Goal: Information Seeking & Learning: Learn about a topic

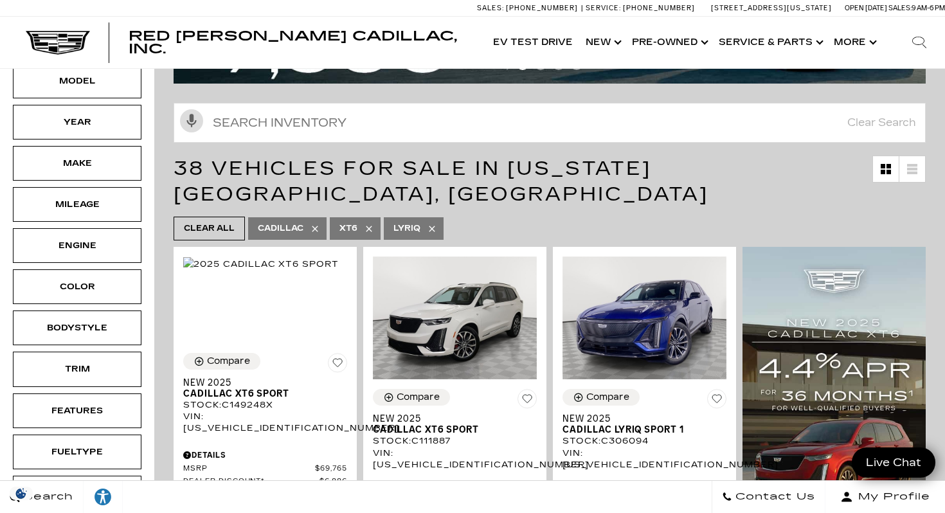
scroll to position [163, 0]
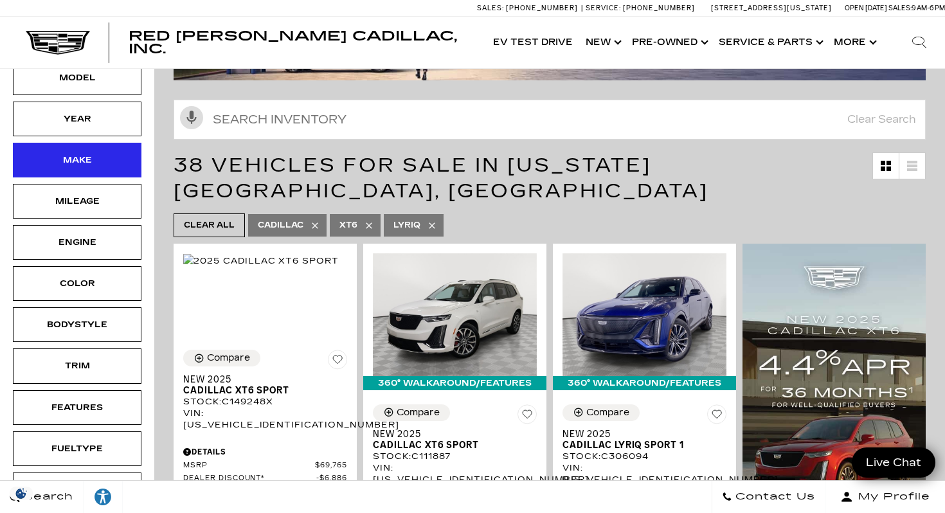
click at [100, 143] on div "Make" at bounding box center [77, 160] width 129 height 35
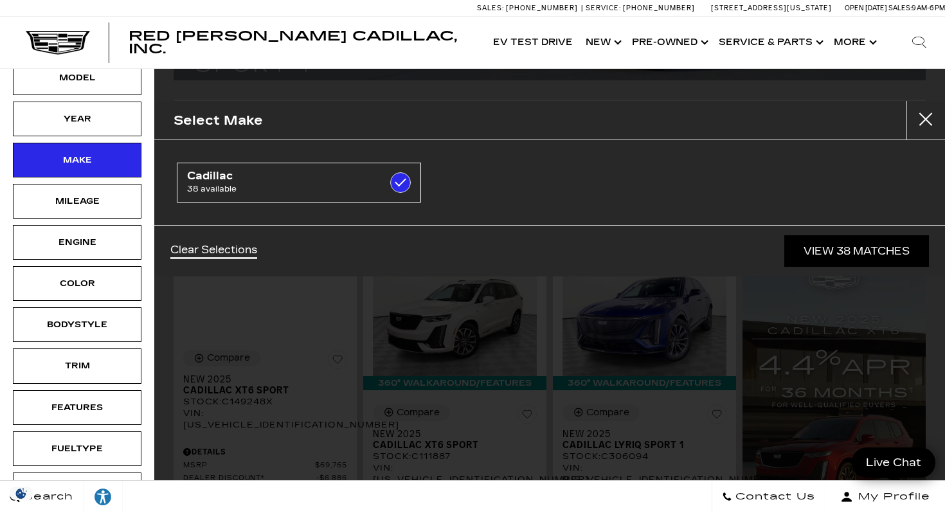
click at [681, 113] on div "Select Make" at bounding box center [549, 120] width 790 height 39
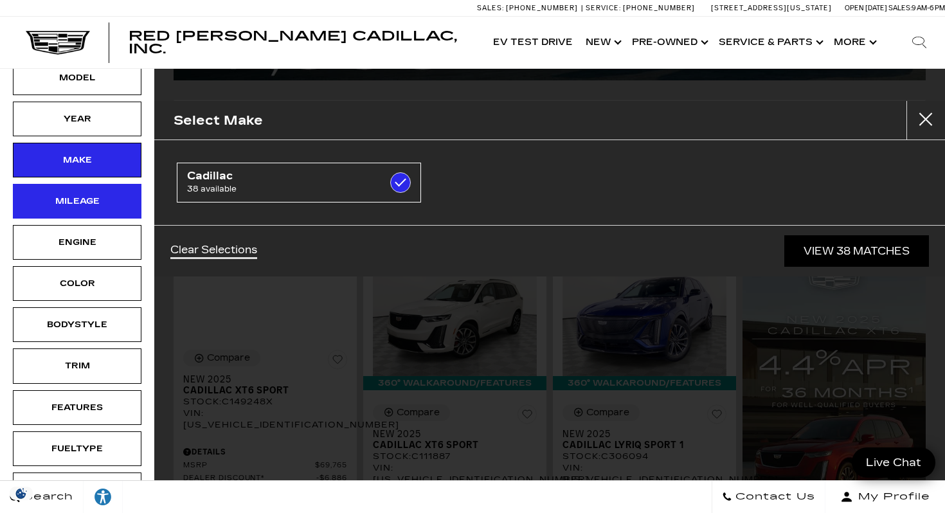
click at [66, 194] on div "Mileage" at bounding box center [77, 201] width 64 height 14
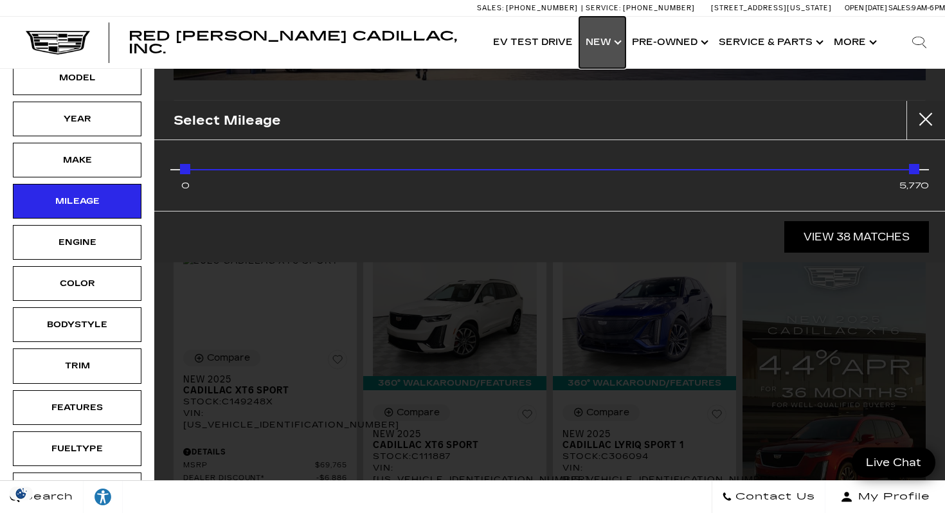
click at [621, 41] on link "Show New" at bounding box center [602, 42] width 46 height 51
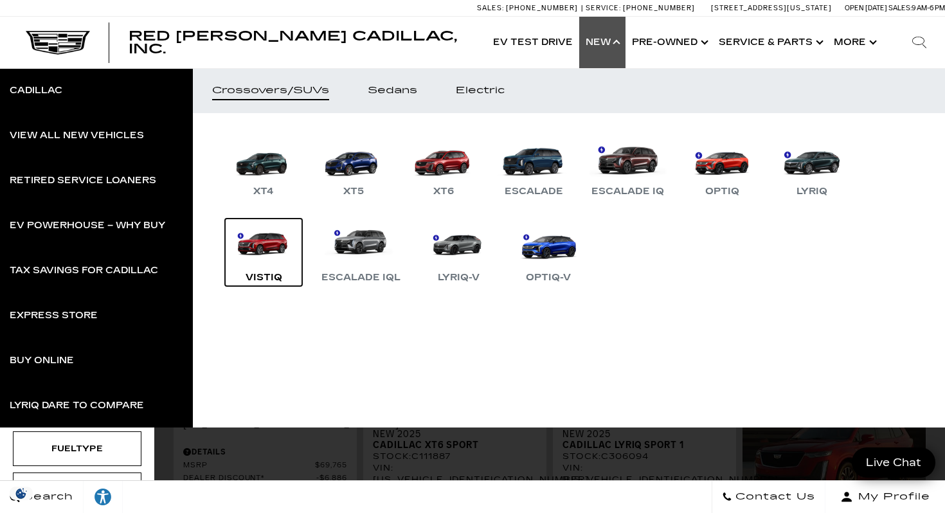
click at [274, 235] on link "VISTIQ" at bounding box center [263, 251] width 77 height 67
click at [263, 278] on div "VISTIQ" at bounding box center [263, 277] width 49 height 15
click at [263, 248] on link "VISTIQ" at bounding box center [263, 251] width 77 height 67
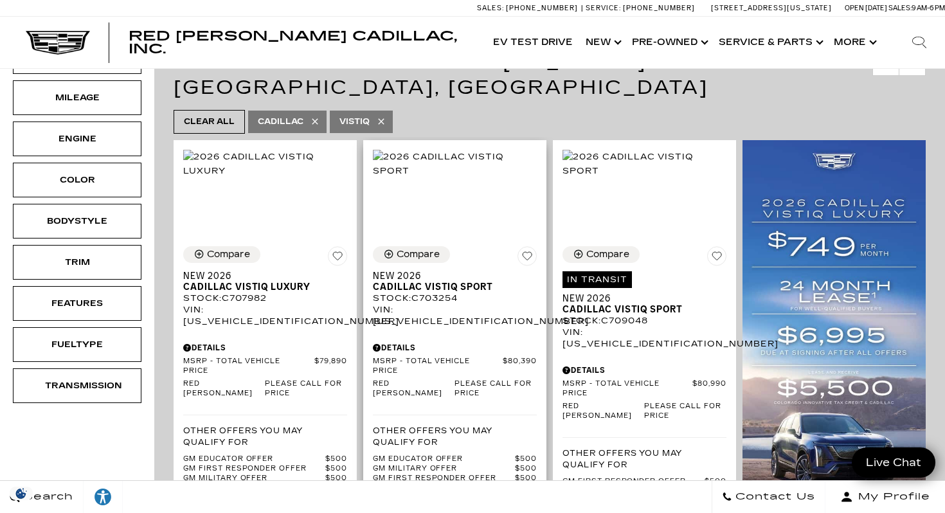
scroll to position [209, 0]
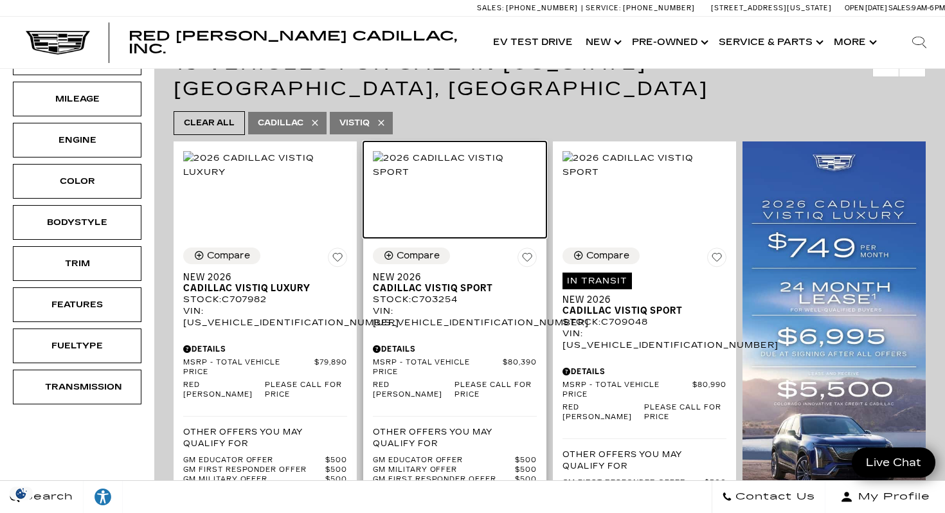
click at [454, 179] on img at bounding box center [455, 165] width 164 height 28
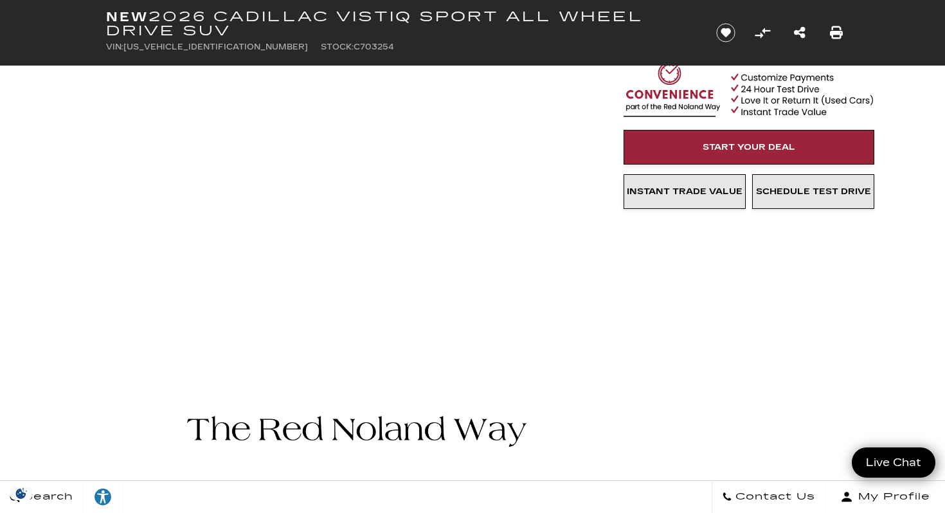
scroll to position [58, 0]
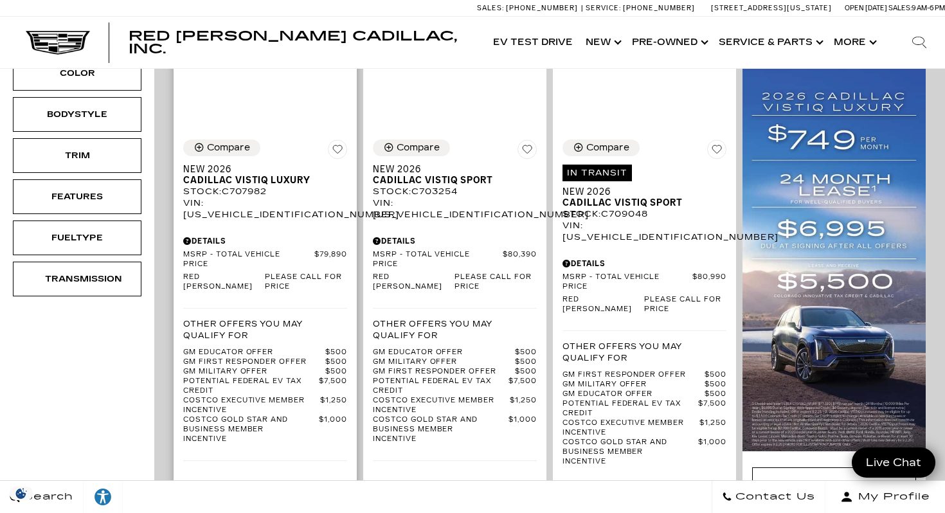
scroll to position [256, 0]
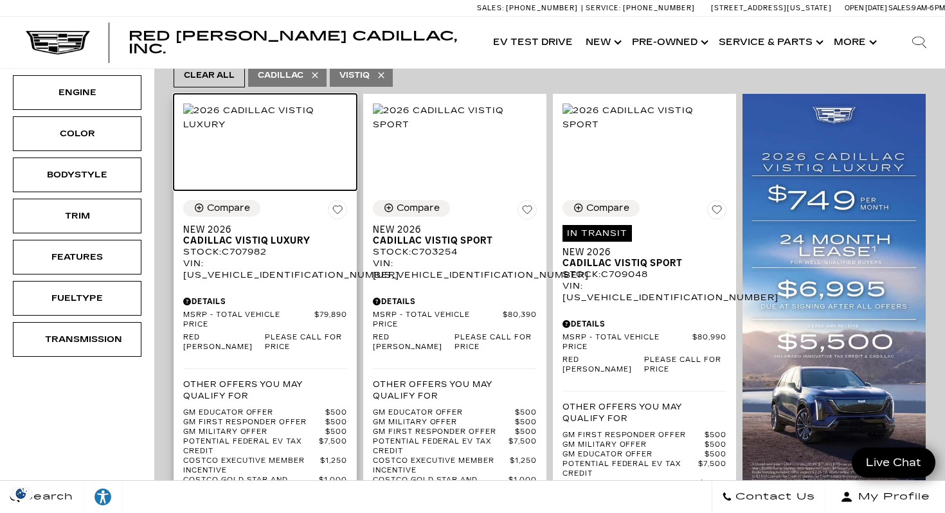
click at [245, 109] on img at bounding box center [265, 117] width 164 height 28
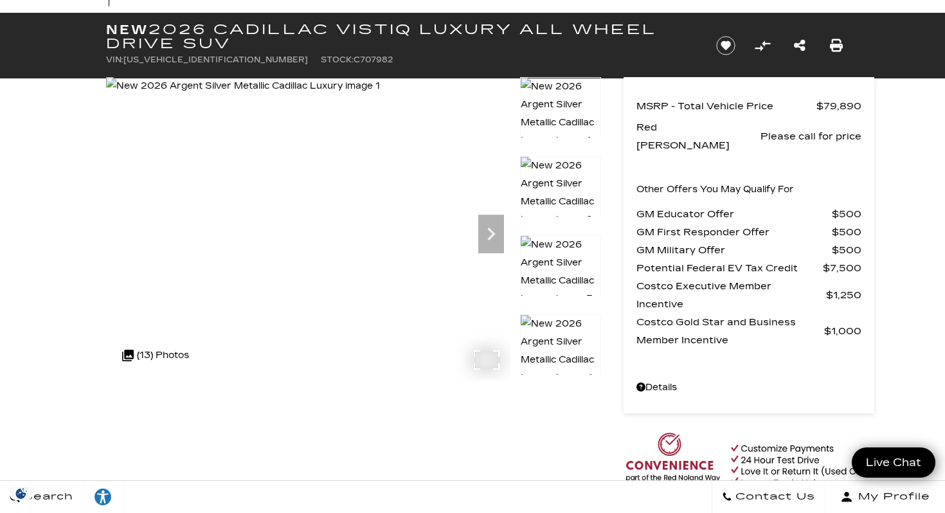
scroll to position [41, 0]
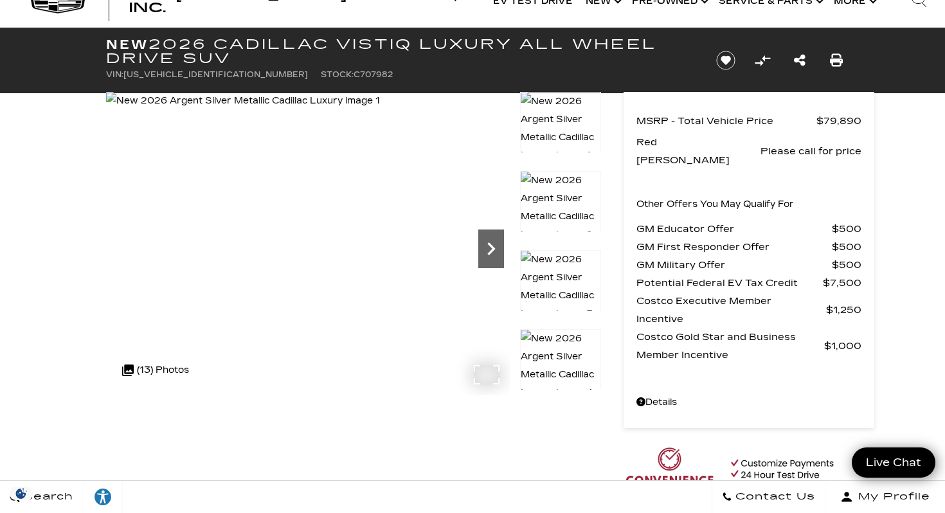
click at [484, 245] on icon "Next" at bounding box center [491, 249] width 26 height 26
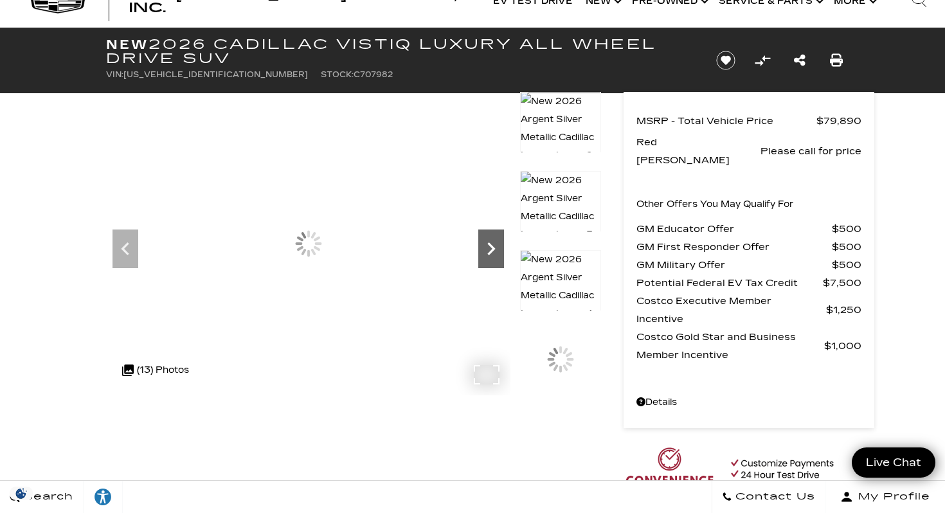
click at [484, 245] on icon "Next" at bounding box center [491, 249] width 26 height 26
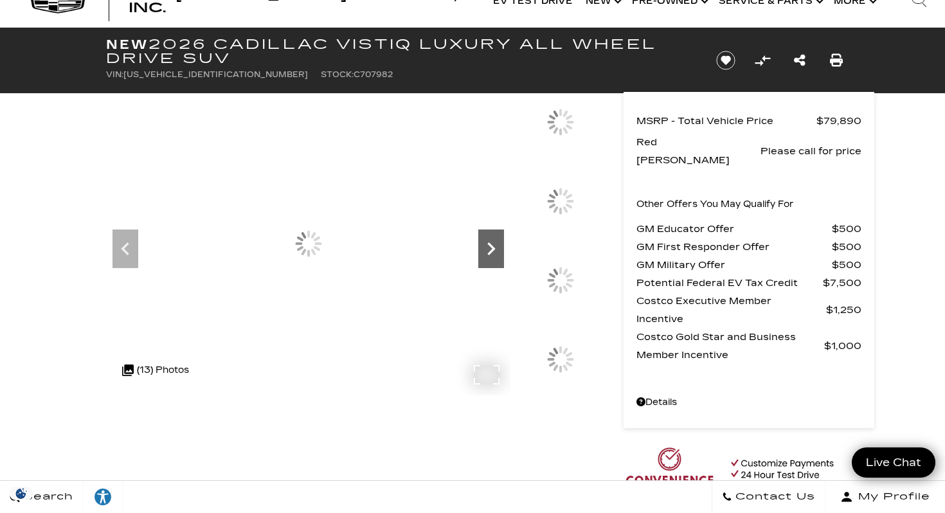
click at [484, 245] on icon "Next" at bounding box center [491, 249] width 26 height 26
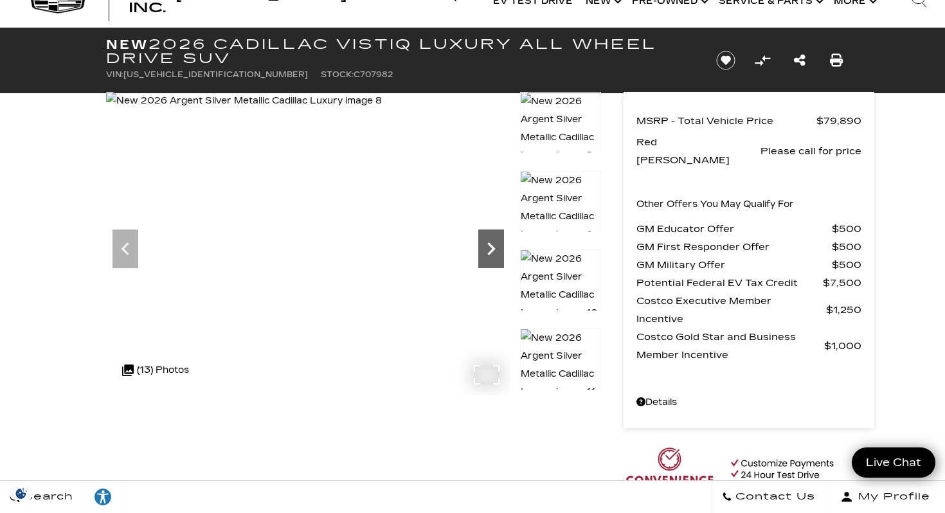
click at [484, 245] on icon "Next" at bounding box center [491, 249] width 26 height 26
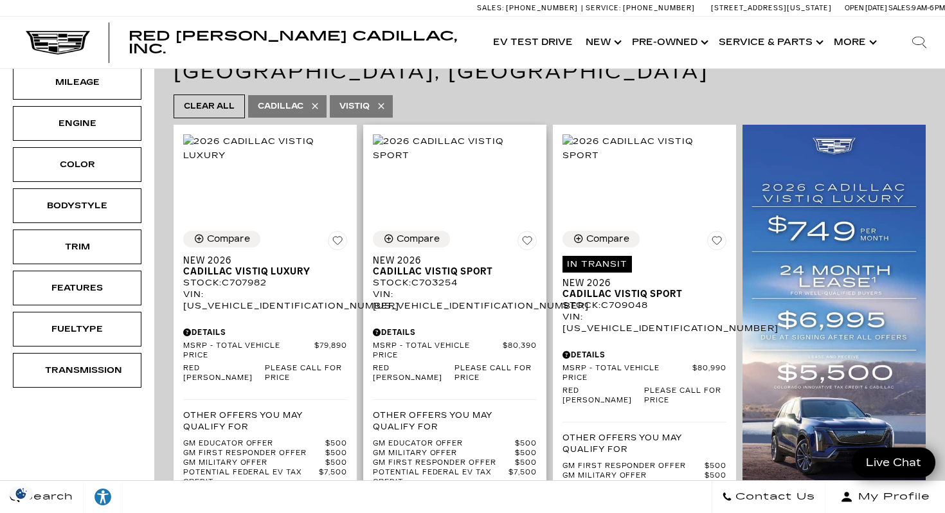
scroll to position [210, 0]
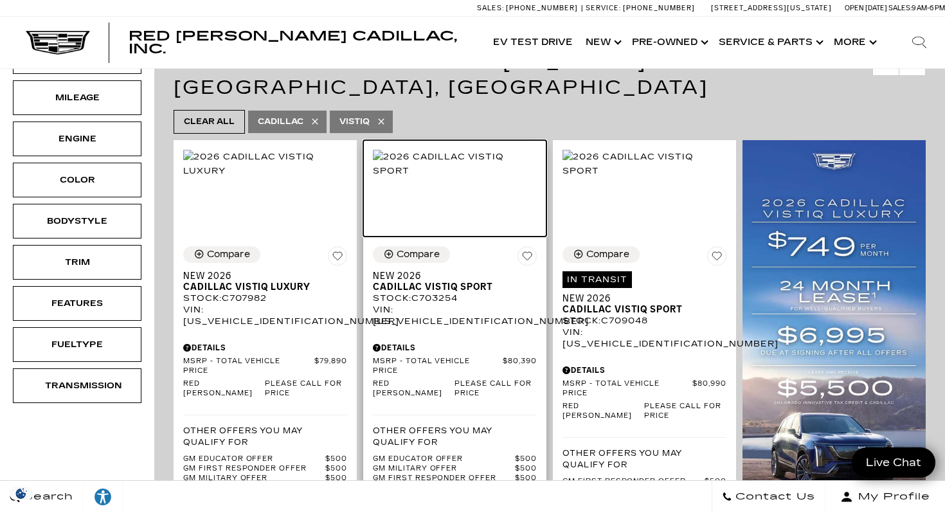
click at [435, 172] on img at bounding box center [455, 164] width 164 height 28
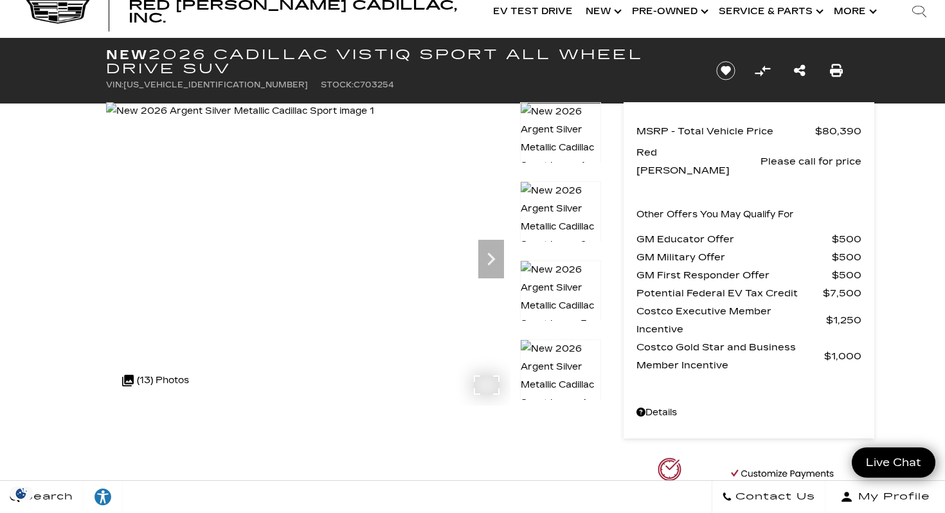
scroll to position [17, 0]
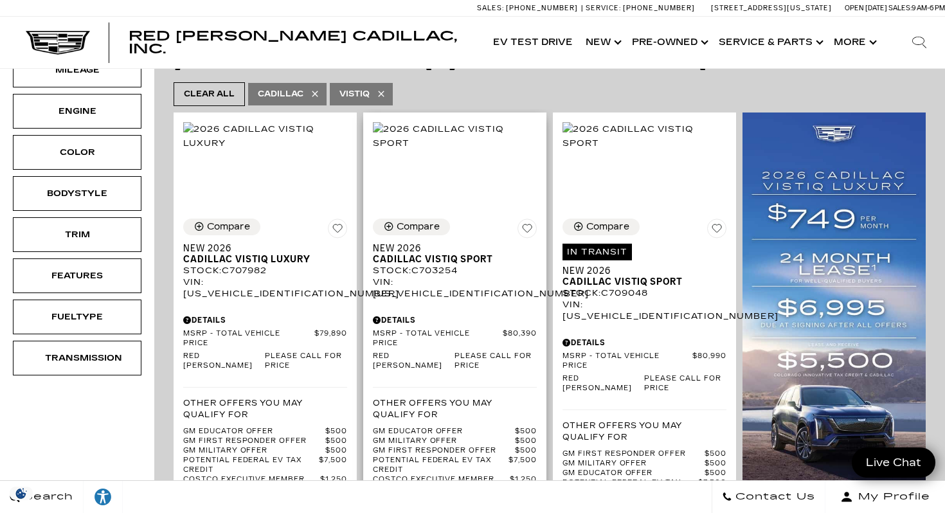
scroll to position [237, 0]
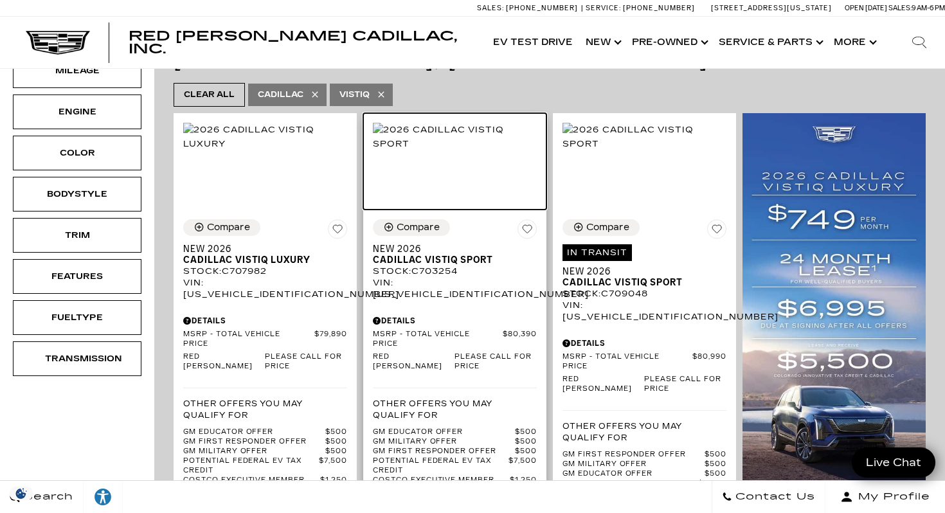
click at [451, 138] on img at bounding box center [455, 137] width 164 height 28
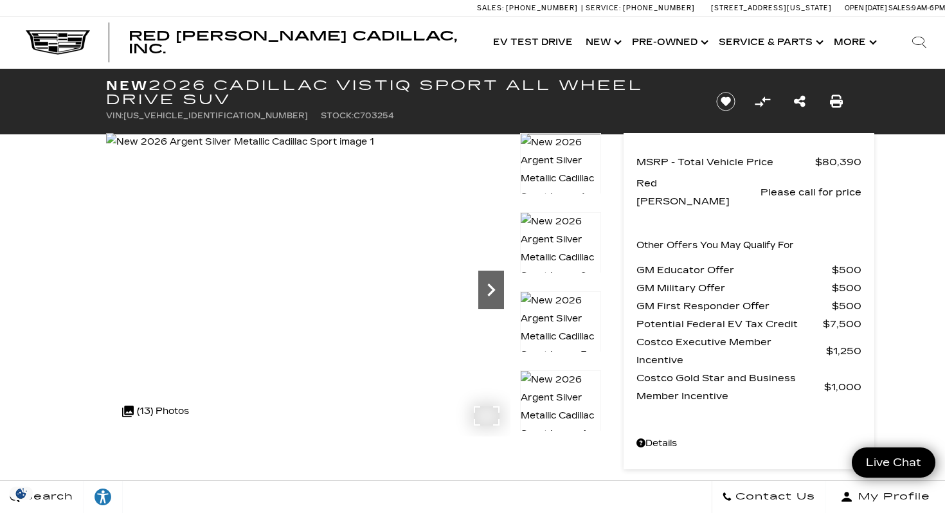
click at [487, 283] on icon "Next" at bounding box center [491, 290] width 26 height 26
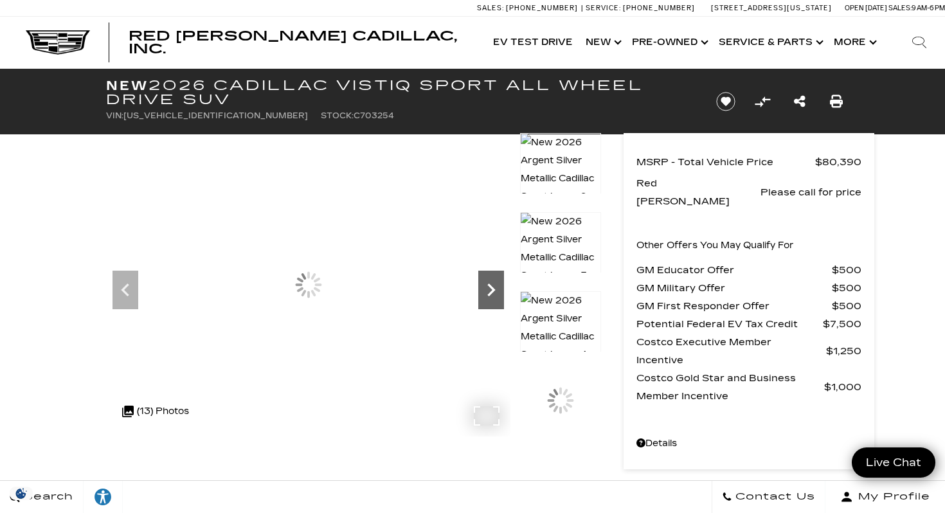
click at [487, 283] on icon "Next" at bounding box center [491, 290] width 26 height 26
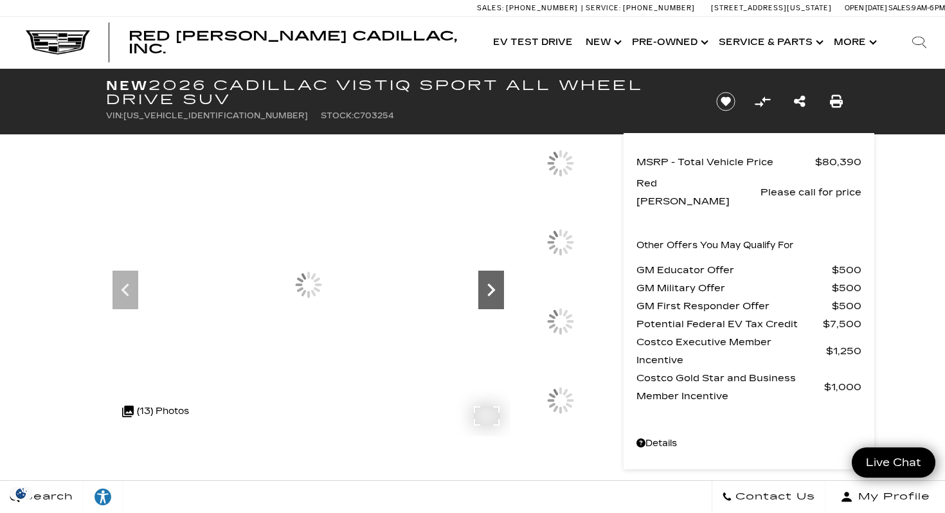
click at [487, 283] on icon "Next" at bounding box center [491, 290] width 26 height 26
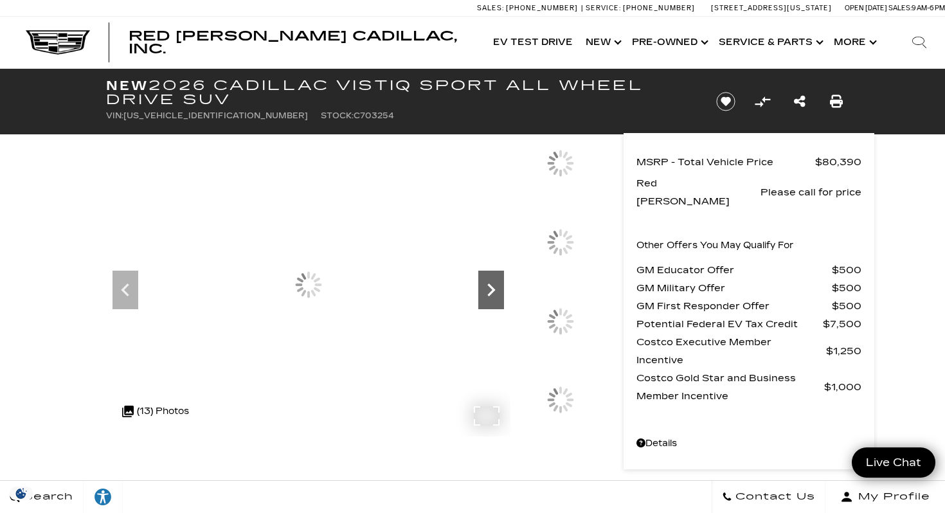
click at [487, 283] on icon "Next" at bounding box center [491, 290] width 26 height 26
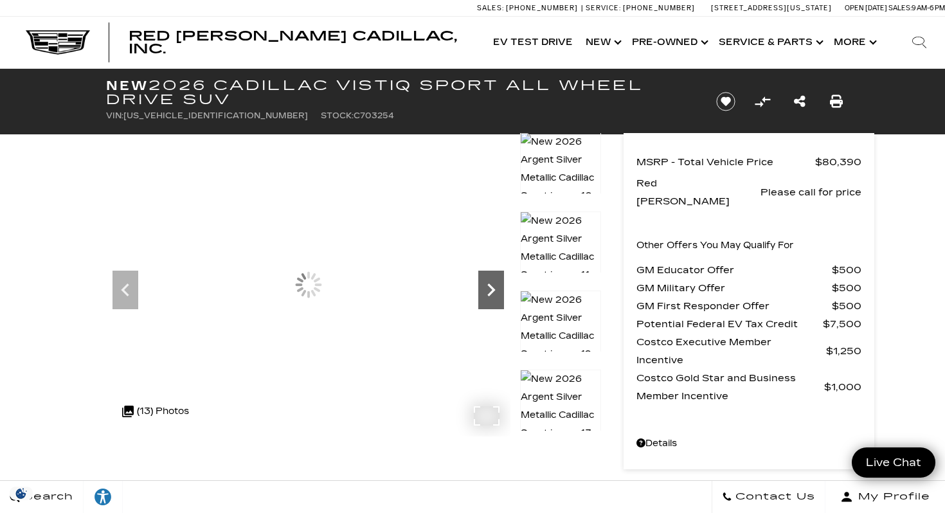
click at [487, 283] on icon "Next" at bounding box center [491, 290] width 26 height 26
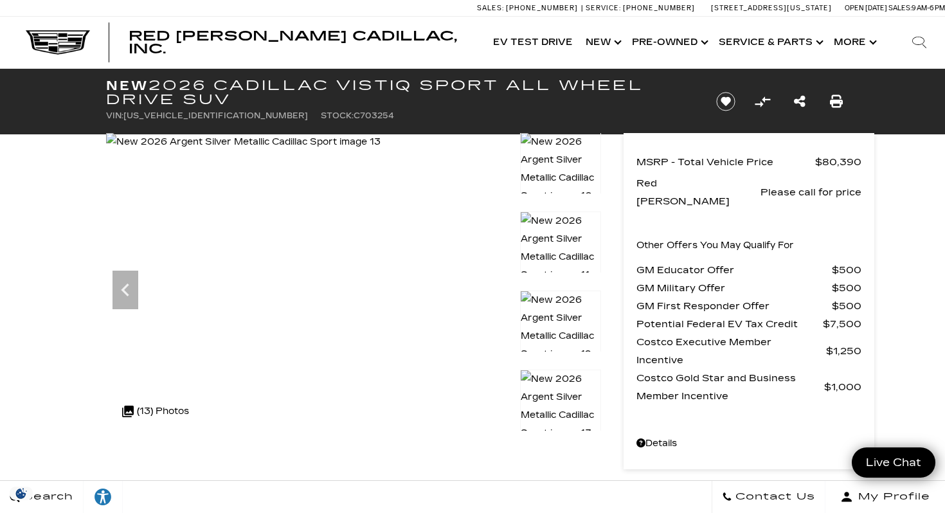
click at [542, 227] on img at bounding box center [560, 247] width 81 height 73
click at [556, 172] on img at bounding box center [560, 168] width 81 height 73
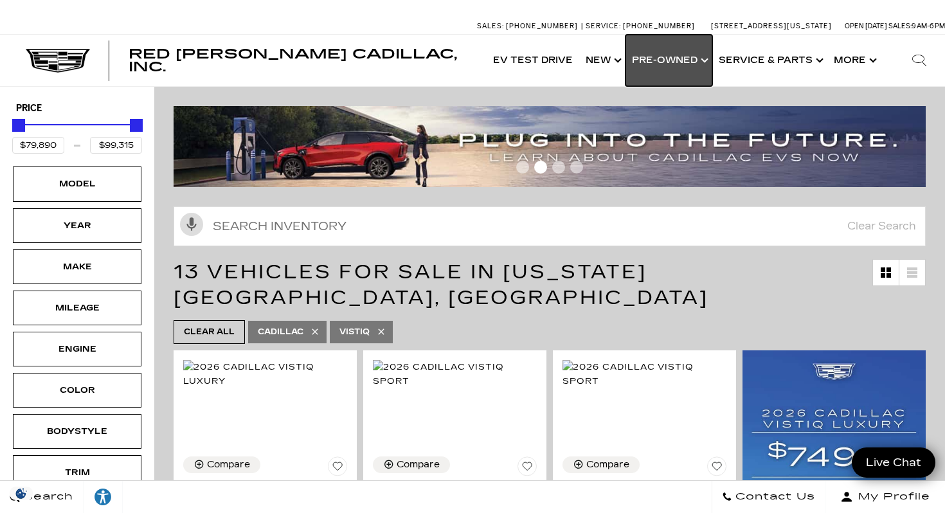
click at [703, 62] on link "Show Pre-Owned" at bounding box center [668, 60] width 87 height 51
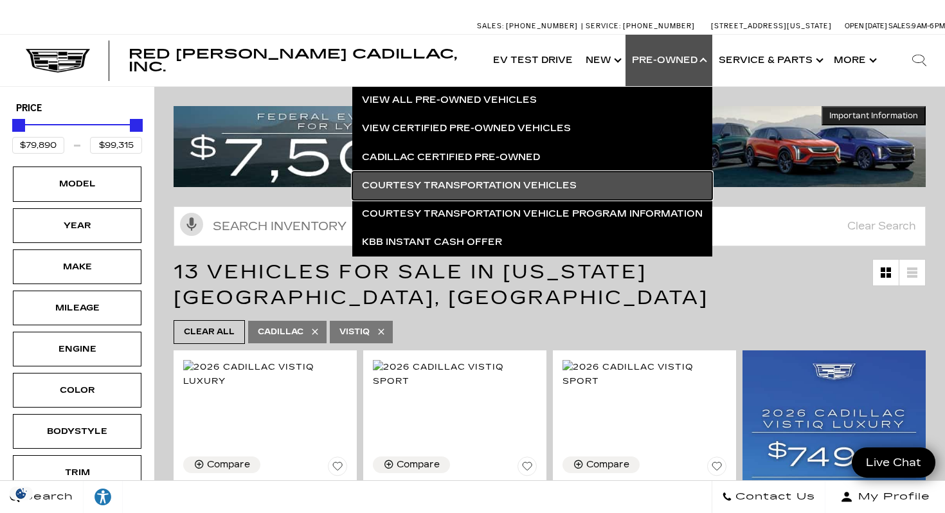
click at [446, 190] on link "Courtesy Transportation Vehicles" at bounding box center [532, 186] width 360 height 28
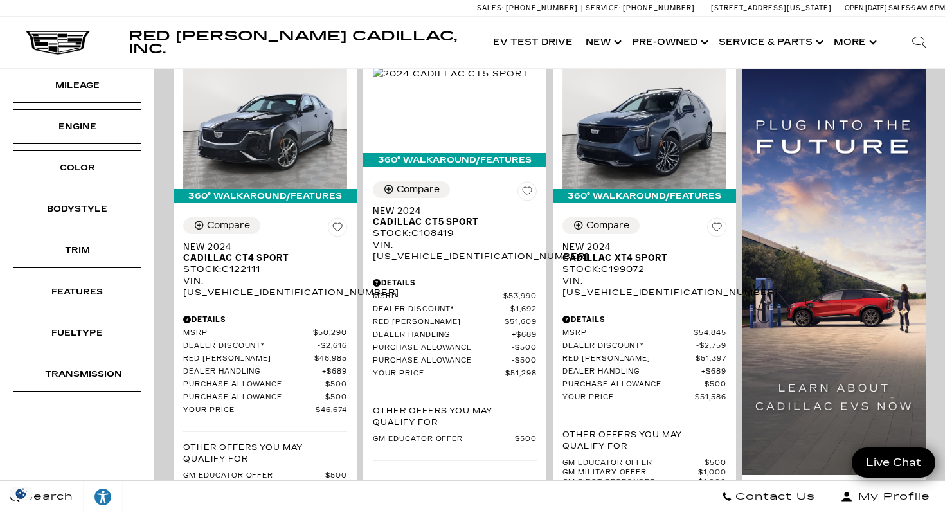
scroll to position [251, 0]
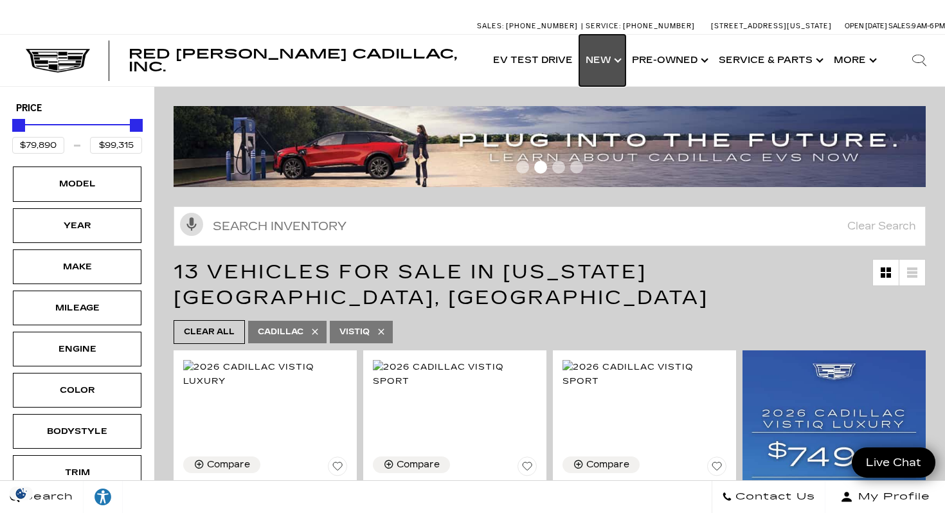
click at [617, 62] on link "Show New" at bounding box center [602, 60] width 46 height 51
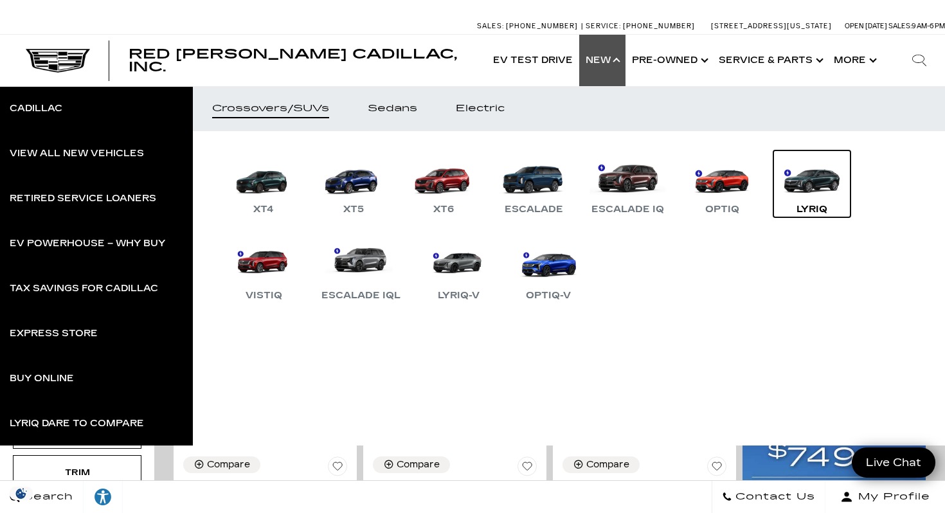
click at [801, 180] on link "LYRIQ" at bounding box center [811, 183] width 77 height 67
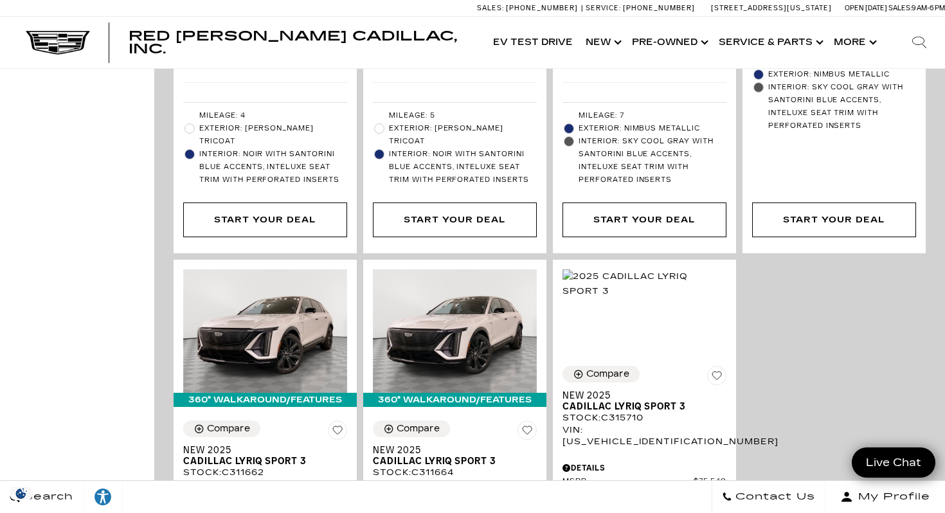
scroll to position [3456, 0]
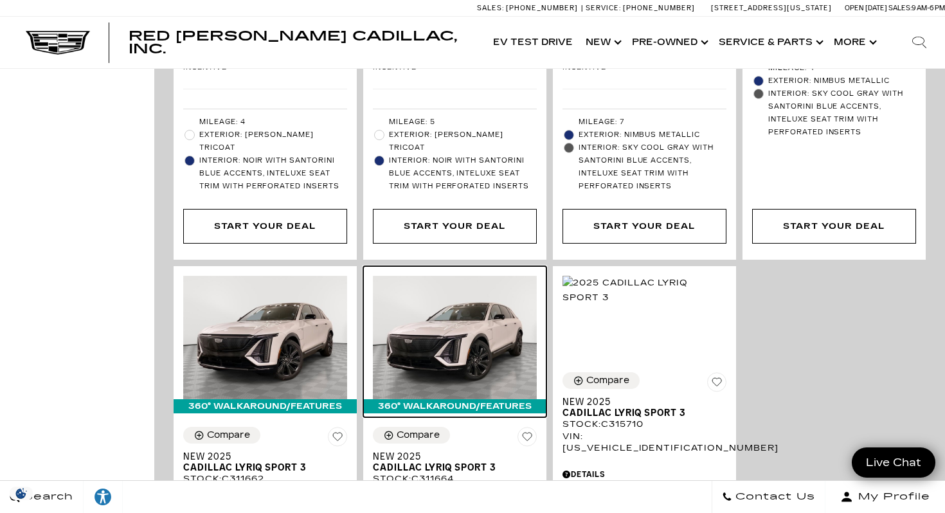
click at [455, 276] on img at bounding box center [455, 337] width 164 height 123
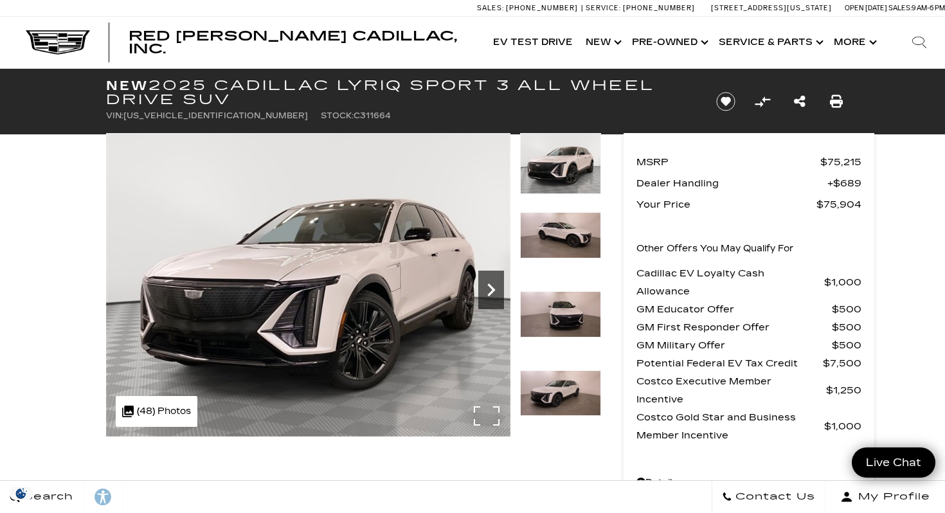
click at [485, 294] on icon "Next" at bounding box center [491, 290] width 26 height 26
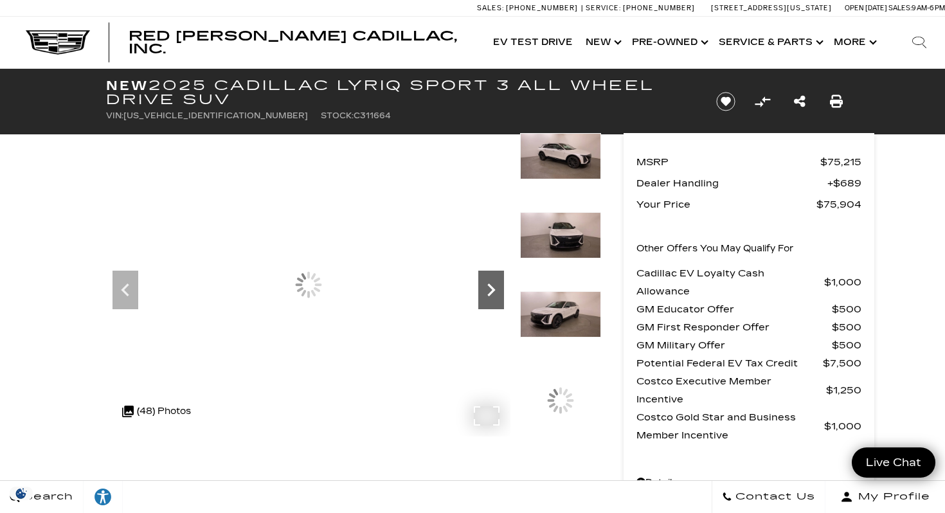
click at [485, 294] on icon "Next" at bounding box center [491, 290] width 26 height 26
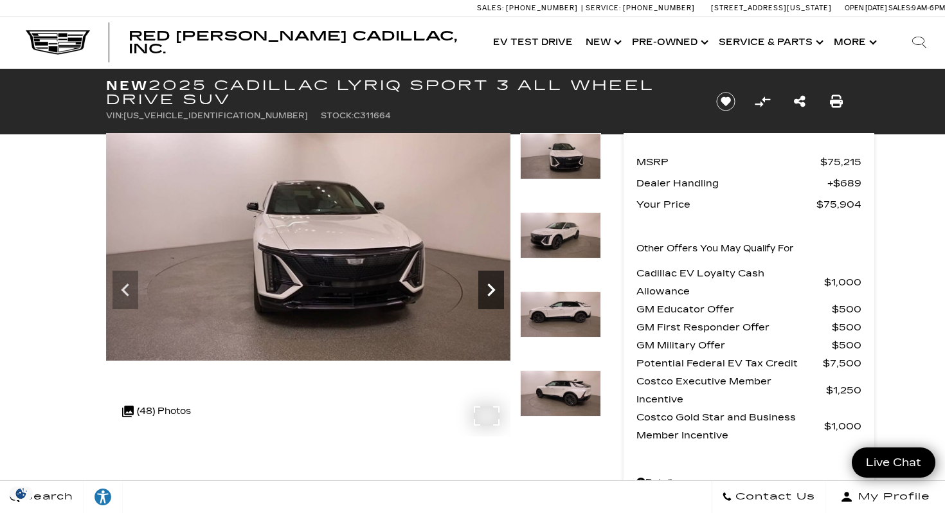
click at [485, 294] on icon "Next" at bounding box center [491, 290] width 26 height 26
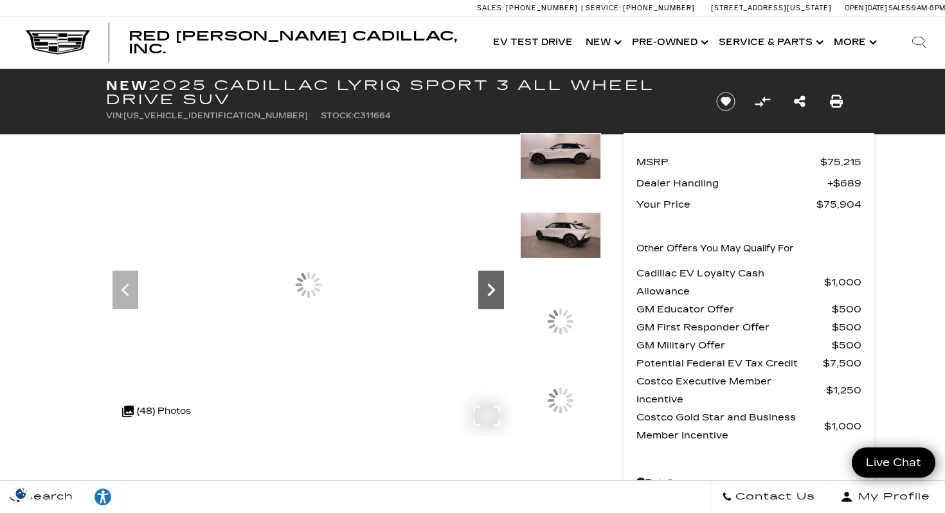
click at [485, 294] on icon "Next" at bounding box center [491, 290] width 26 height 26
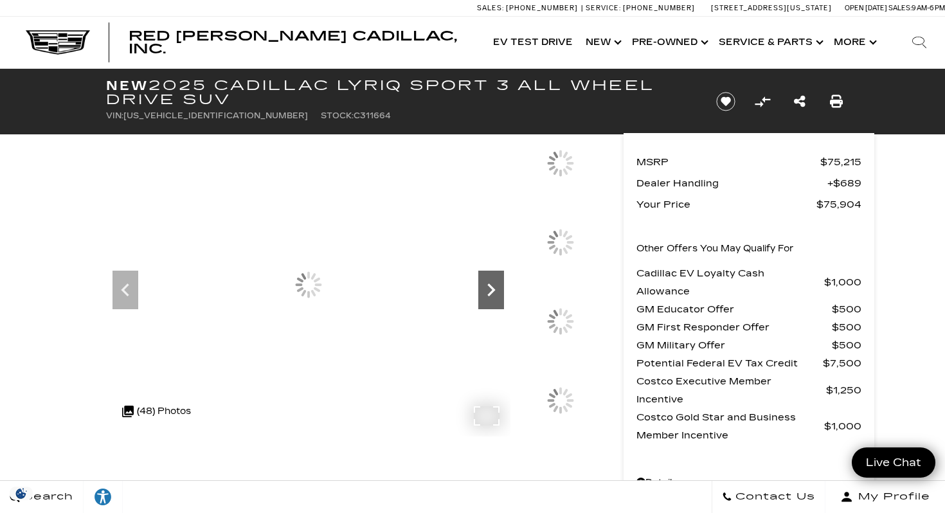
click at [485, 294] on icon "Next" at bounding box center [491, 290] width 26 height 26
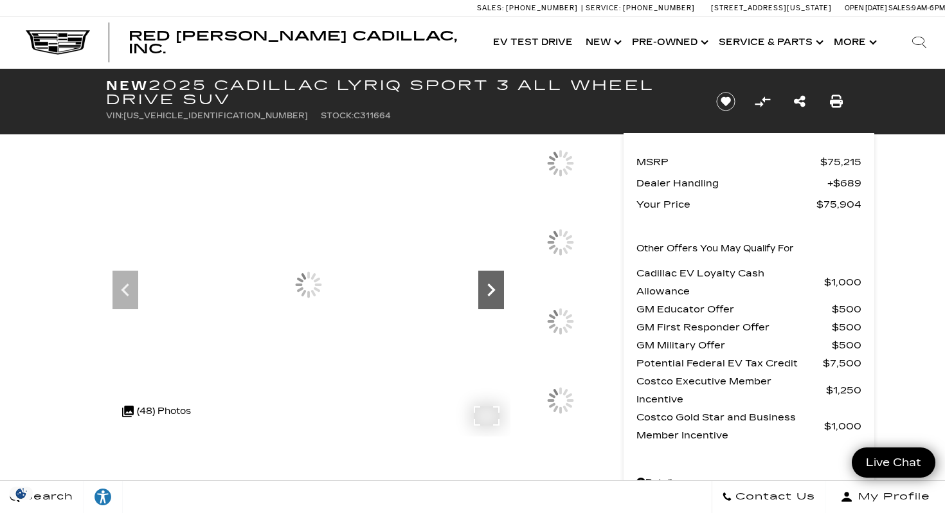
click at [485, 294] on icon "Next" at bounding box center [491, 290] width 26 height 26
click at [485, 291] on icon "Next" at bounding box center [491, 290] width 26 height 26
click at [484, 288] on icon "Next" at bounding box center [491, 290] width 26 height 26
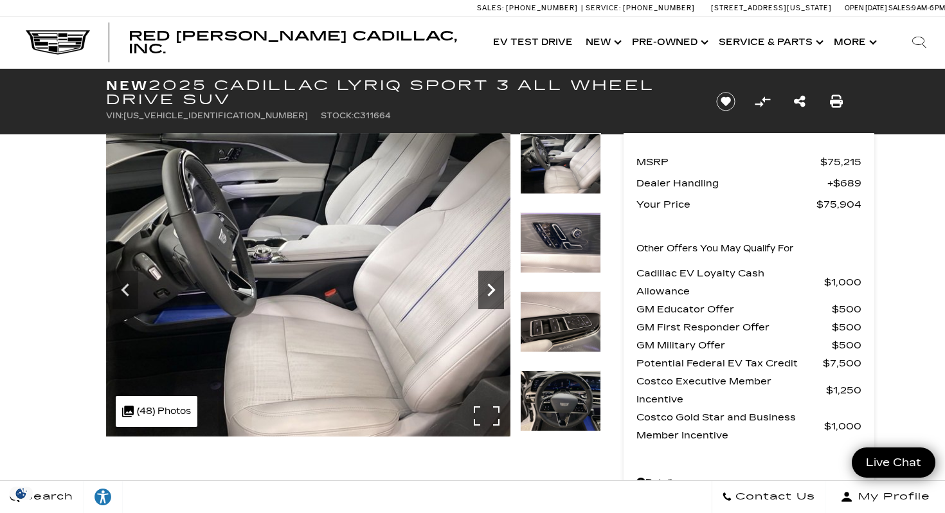
click at [484, 288] on icon "Next" at bounding box center [491, 290] width 26 height 26
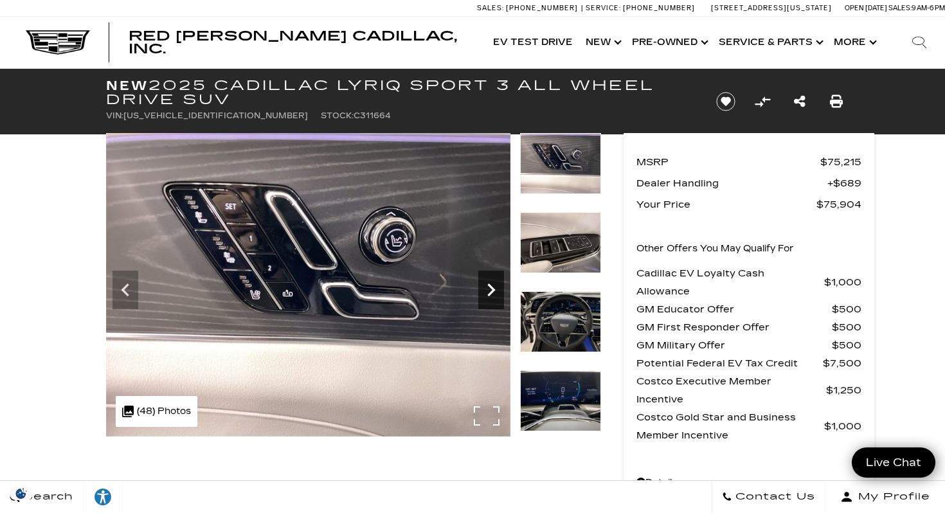
click at [485, 288] on icon "Next" at bounding box center [491, 290] width 26 height 26
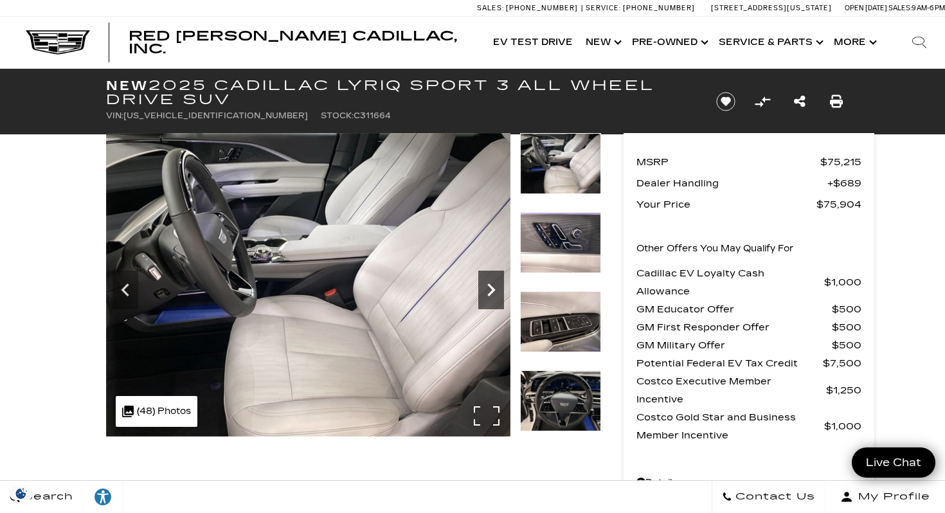
click at [497, 284] on icon "Next" at bounding box center [491, 290] width 26 height 26
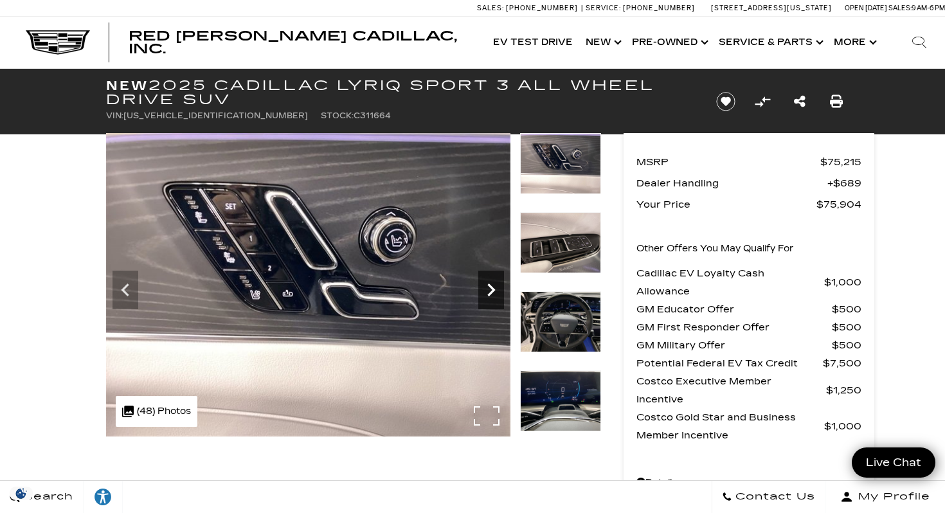
click at [497, 285] on icon "Next" at bounding box center [491, 290] width 26 height 26
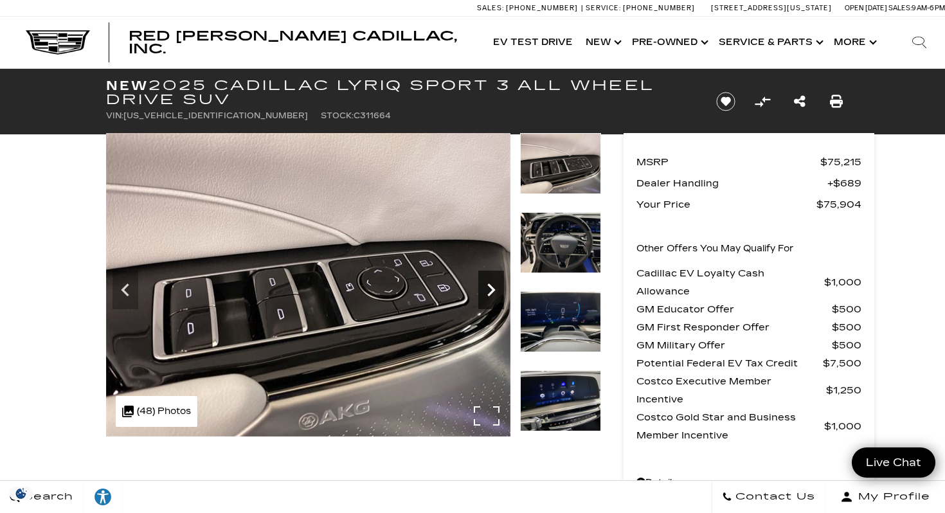
click at [493, 285] on icon "Next" at bounding box center [491, 290] width 26 height 26
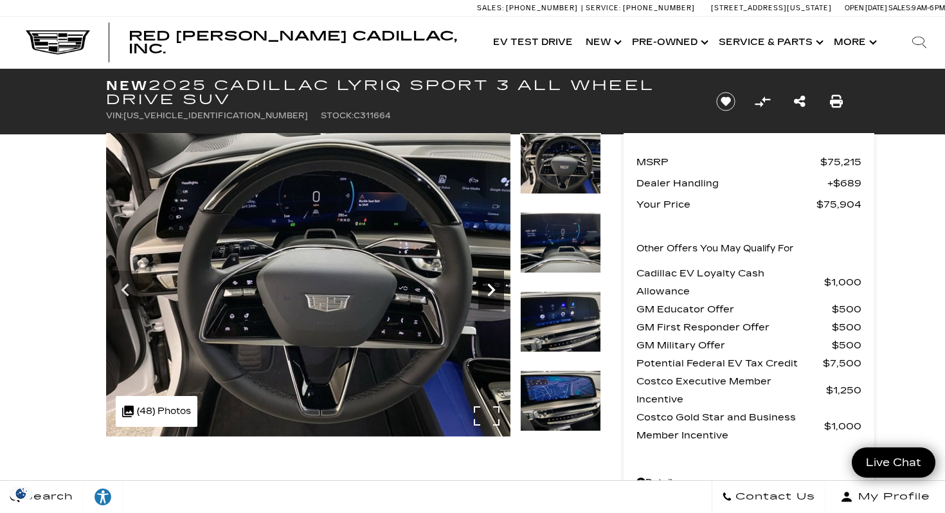
click at [496, 287] on icon "Next" at bounding box center [491, 290] width 26 height 26
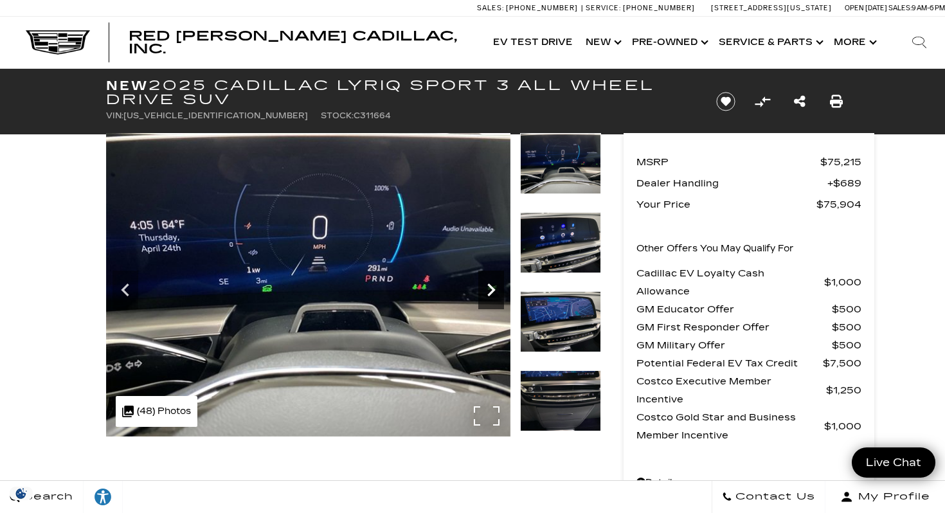
click at [496, 287] on icon "Next" at bounding box center [491, 290] width 26 height 26
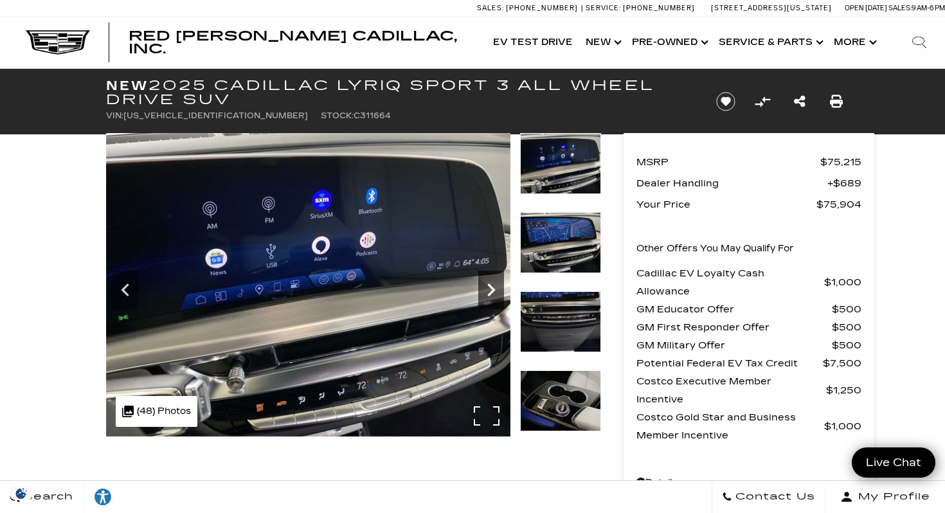
click at [495, 287] on icon "Next" at bounding box center [491, 290] width 26 height 26
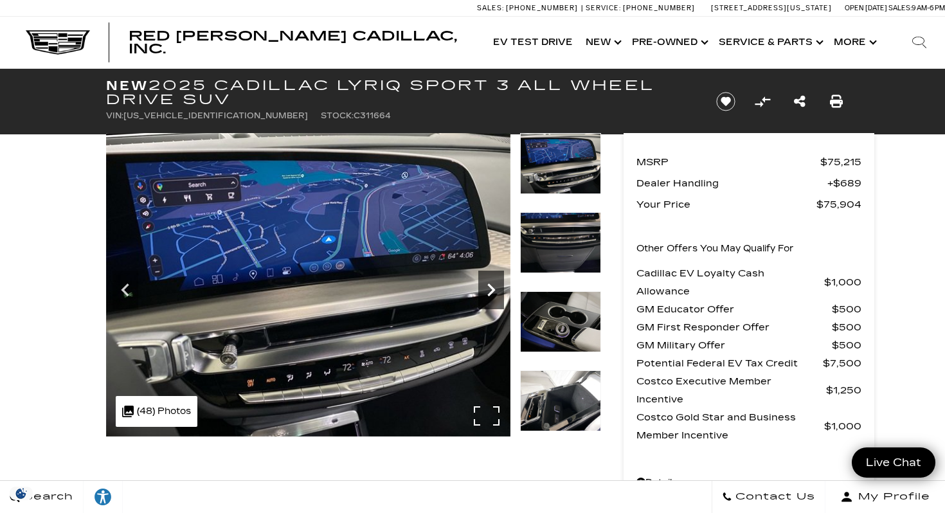
click at [495, 287] on icon "Next" at bounding box center [491, 290] width 26 height 26
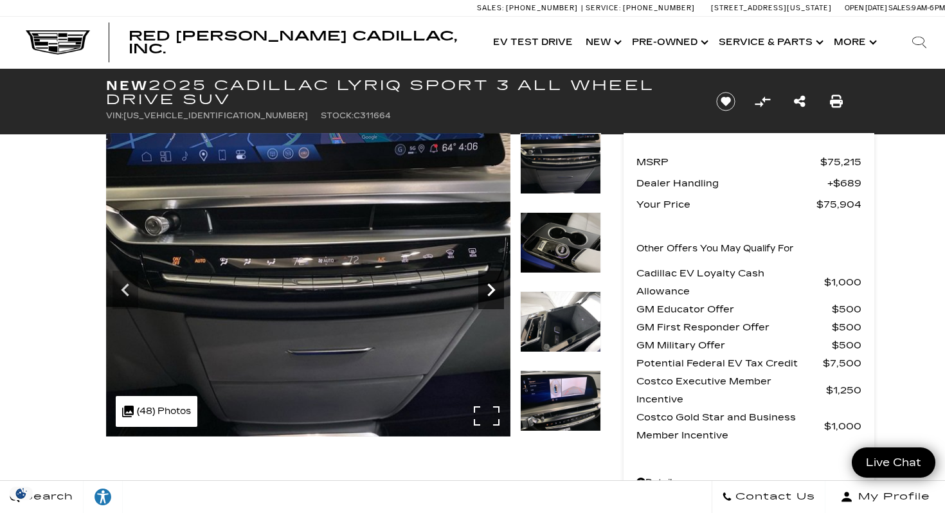
click at [495, 287] on icon "Next" at bounding box center [491, 290] width 26 height 26
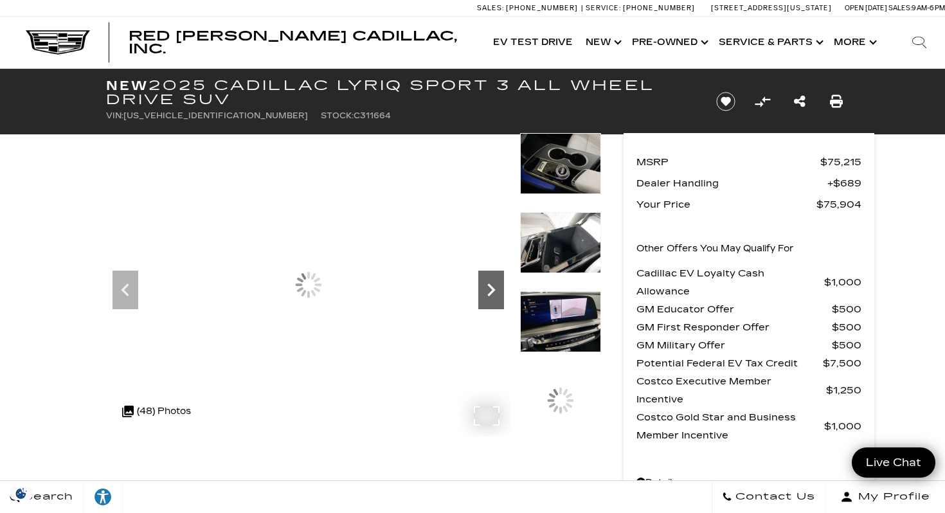
click at [495, 287] on icon "Next" at bounding box center [491, 290] width 26 height 26
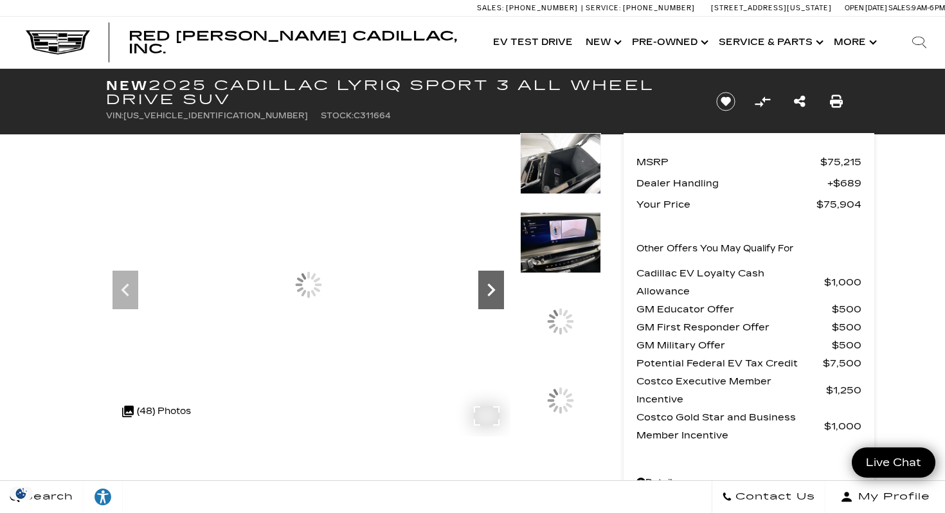
click at [495, 287] on icon "Next" at bounding box center [491, 290] width 26 height 26
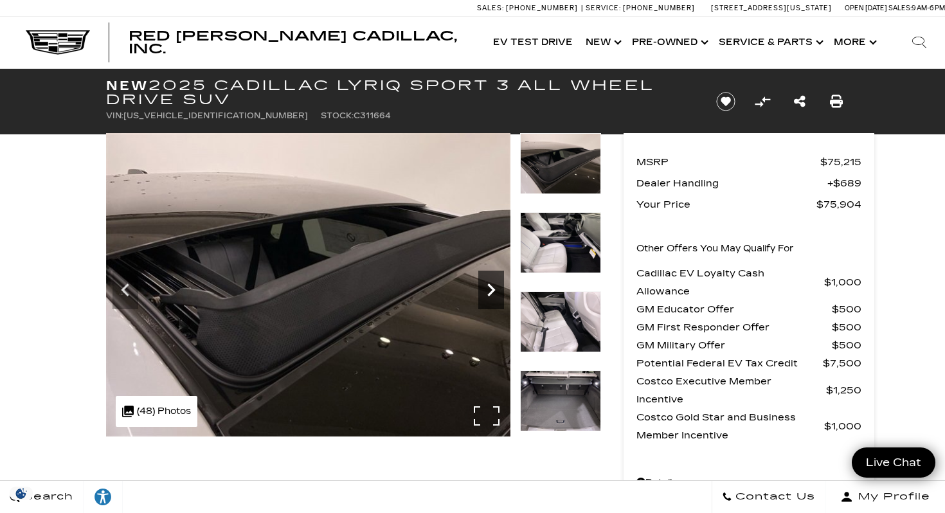
click at [495, 287] on icon "Next" at bounding box center [491, 290] width 26 height 26
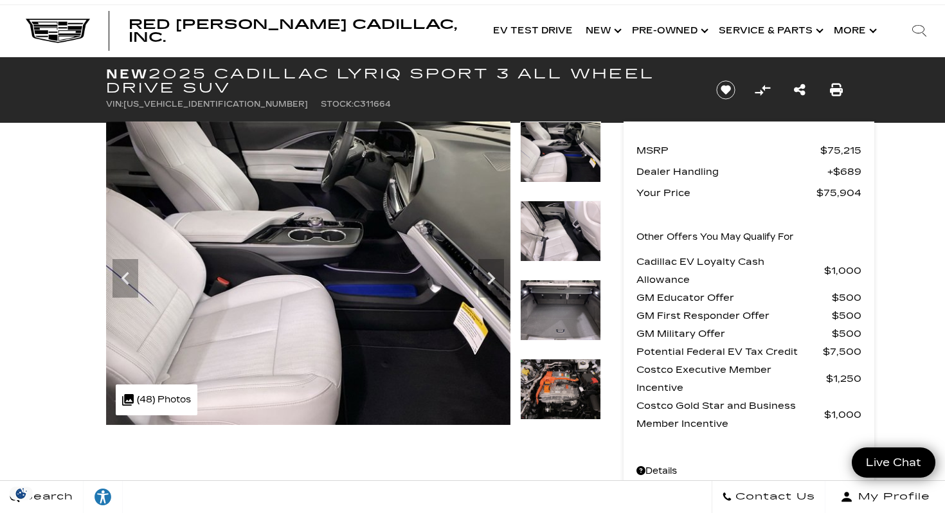
scroll to position [11, 0]
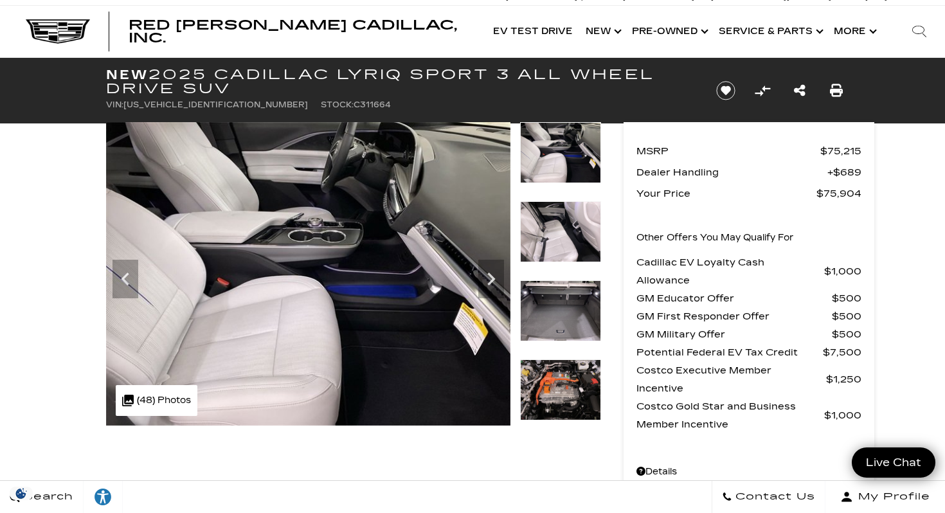
click at [543, 237] on img at bounding box center [560, 231] width 81 height 61
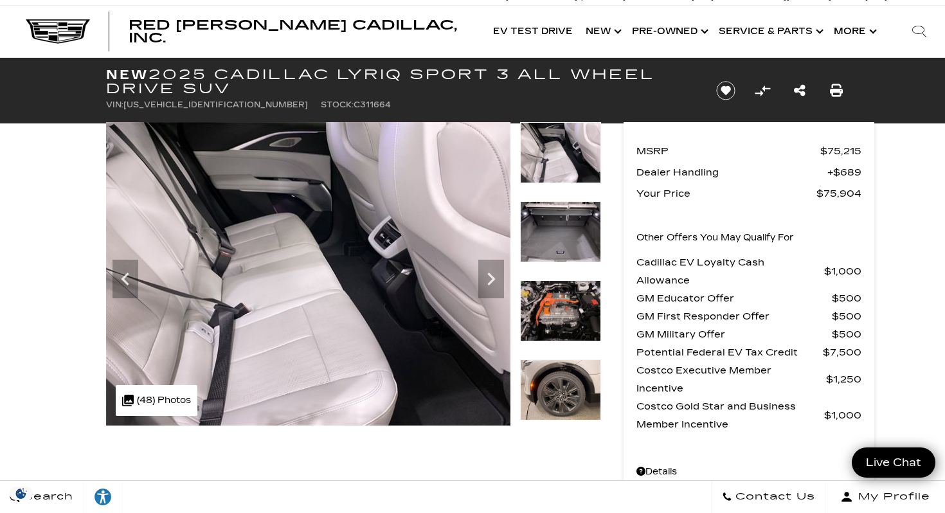
click at [543, 238] on img at bounding box center [560, 231] width 81 height 61
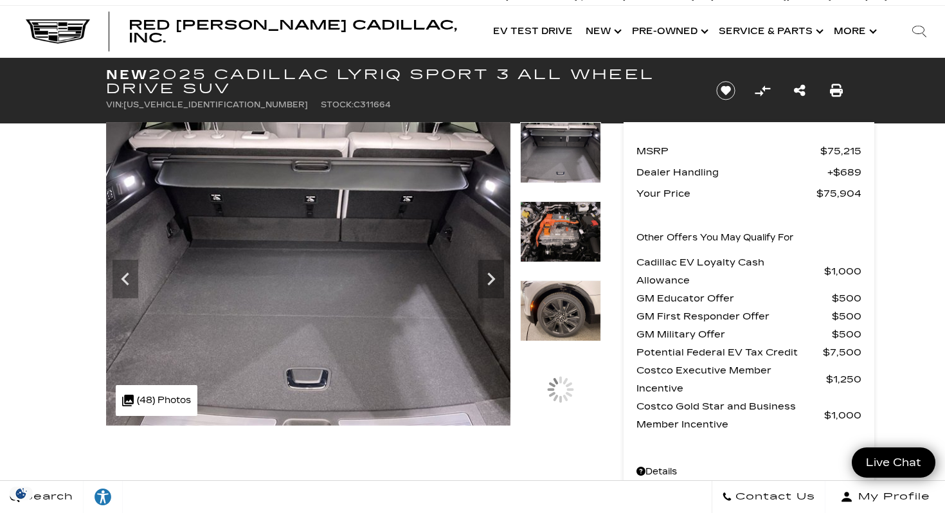
click at [543, 238] on img at bounding box center [560, 231] width 81 height 61
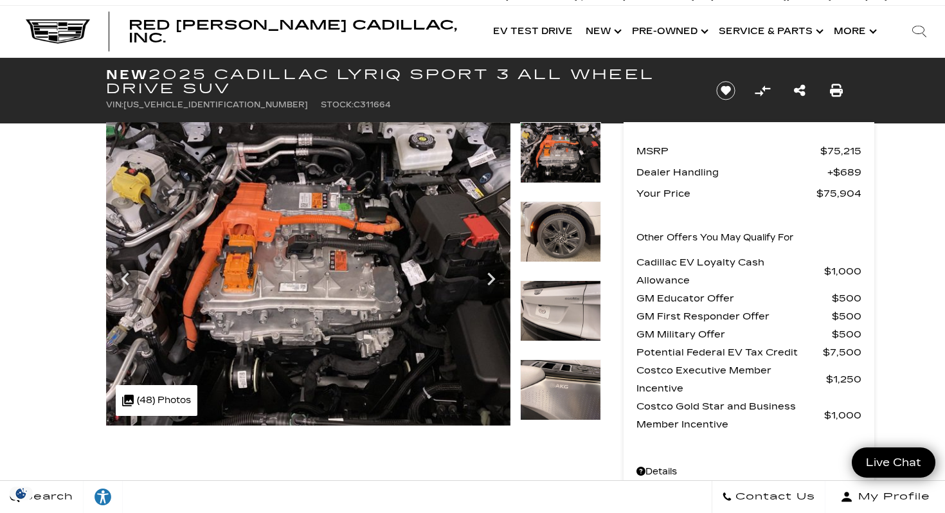
click at [547, 249] on img at bounding box center [560, 231] width 81 height 61
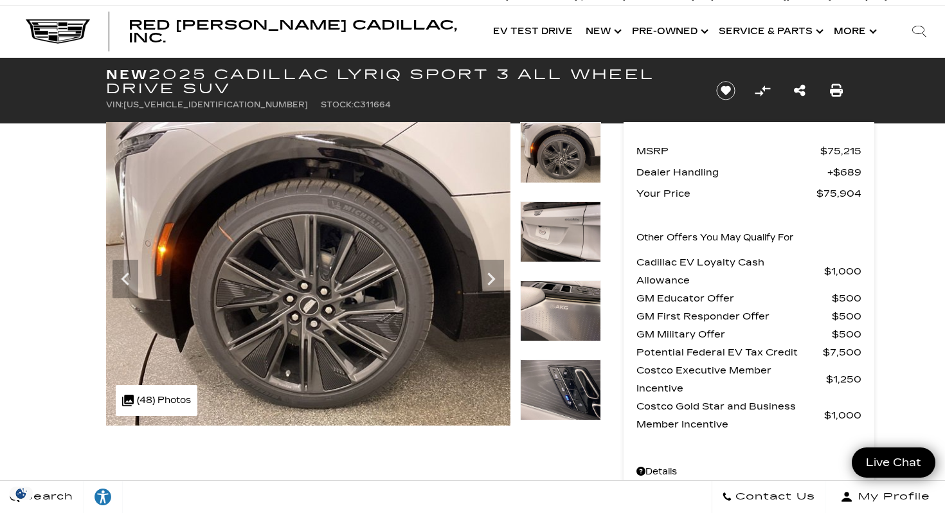
click at [558, 248] on img at bounding box center [560, 231] width 81 height 61
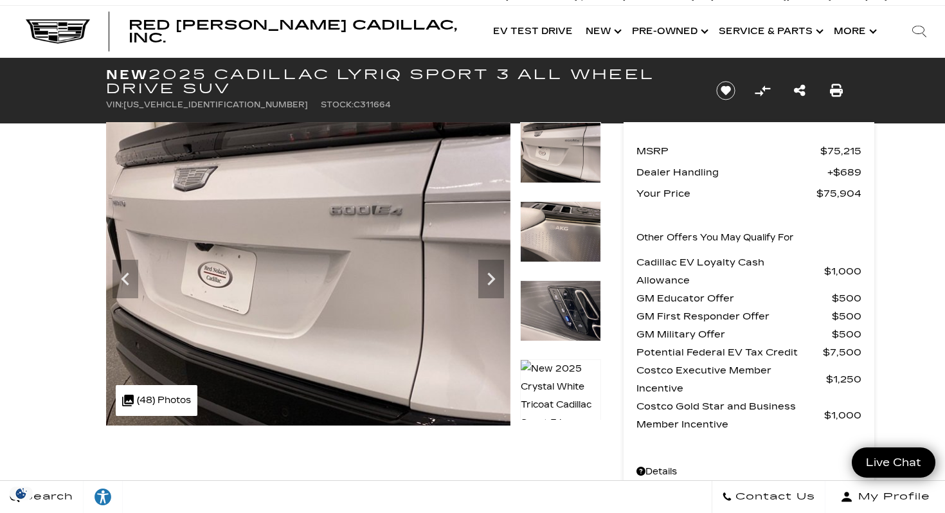
click at [558, 248] on img at bounding box center [560, 231] width 81 height 61
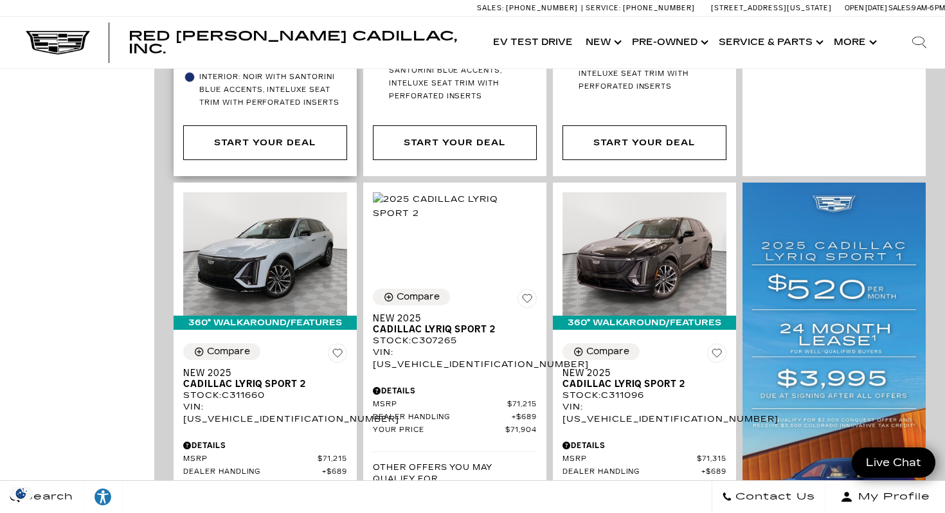
scroll to position [841, 0]
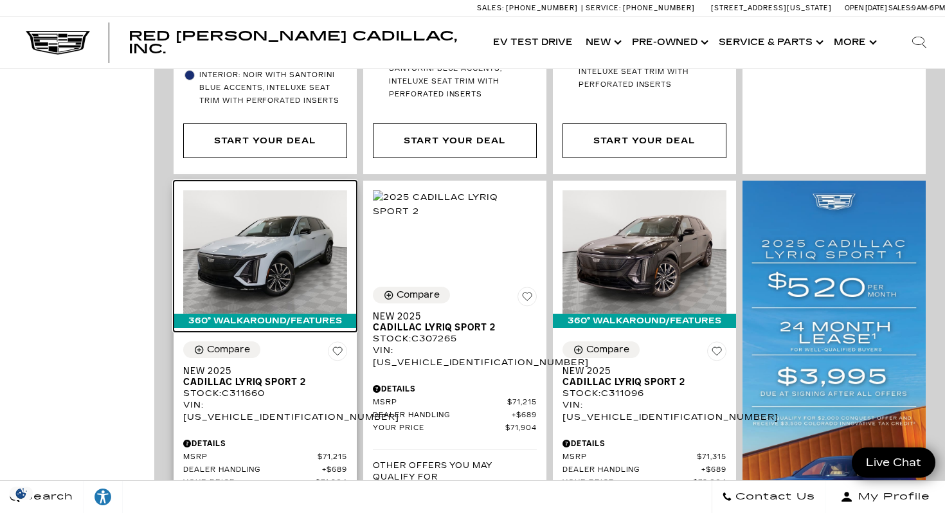
click at [269, 220] on img at bounding box center [265, 251] width 164 height 123
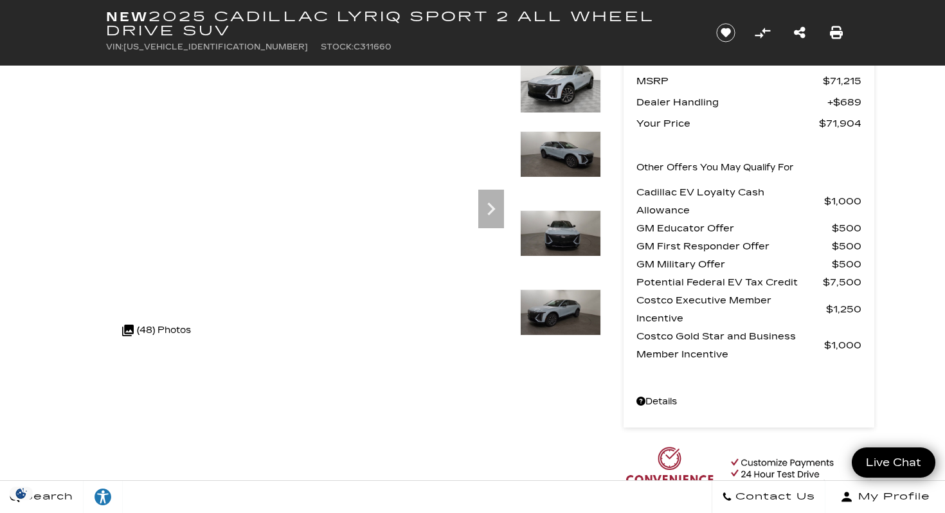
scroll to position [80, 0]
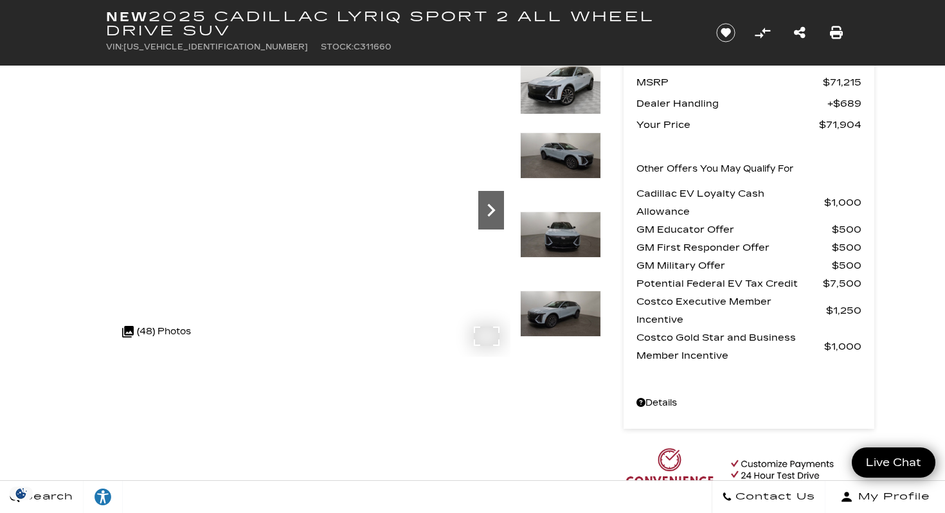
click at [488, 215] on icon "Next" at bounding box center [491, 210] width 8 height 13
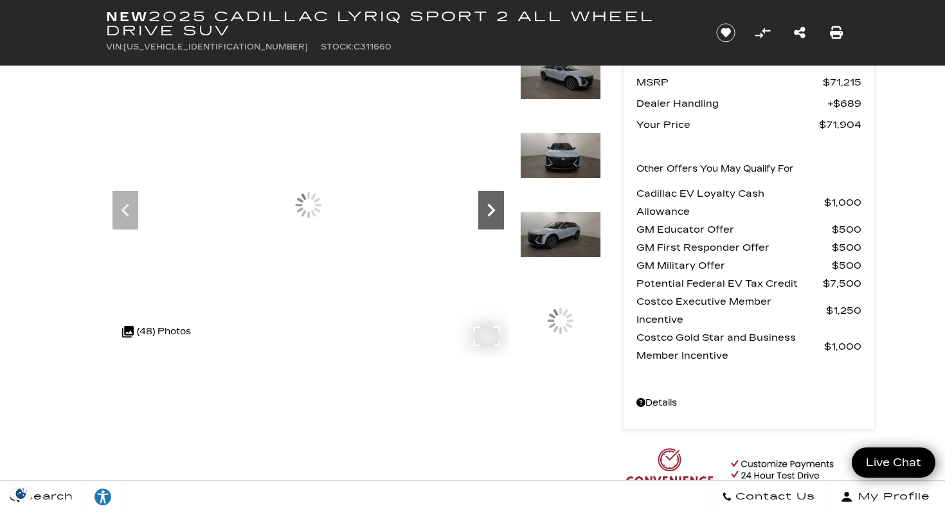
click at [488, 215] on icon "Next" at bounding box center [491, 210] width 8 height 13
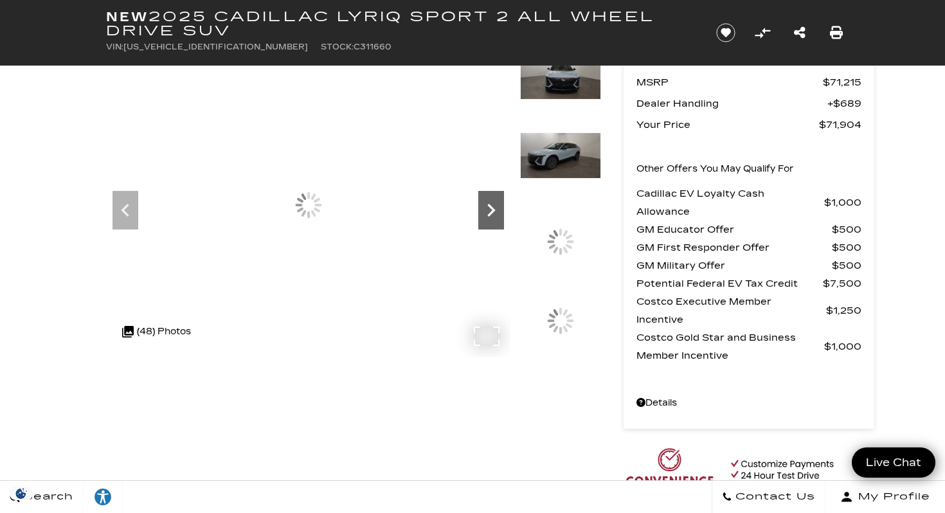
click at [488, 215] on icon "Next" at bounding box center [491, 210] width 8 height 13
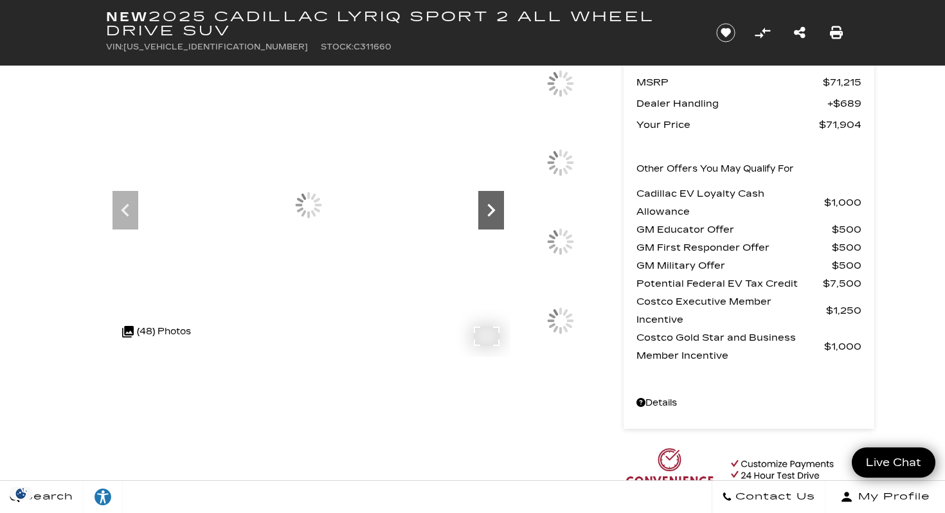
click at [488, 215] on icon "Next" at bounding box center [491, 210] width 8 height 13
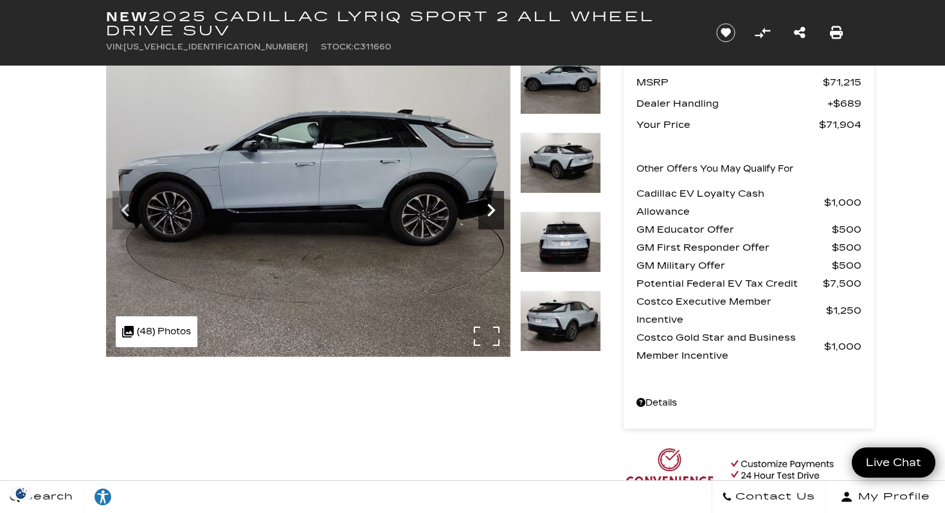
click at [488, 215] on icon "Next" at bounding box center [491, 210] width 8 height 13
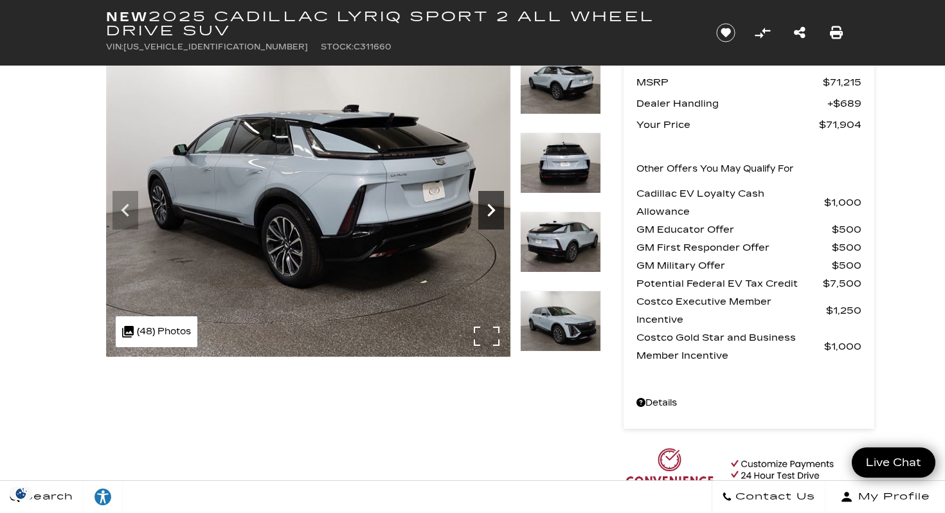
click at [488, 215] on icon "Next" at bounding box center [491, 210] width 8 height 13
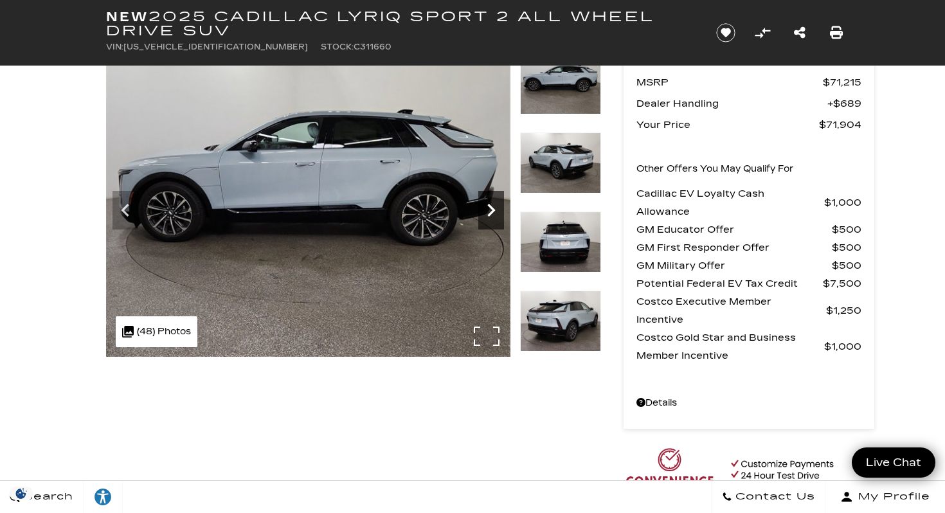
click at [488, 215] on icon "Next" at bounding box center [491, 210] width 8 height 13
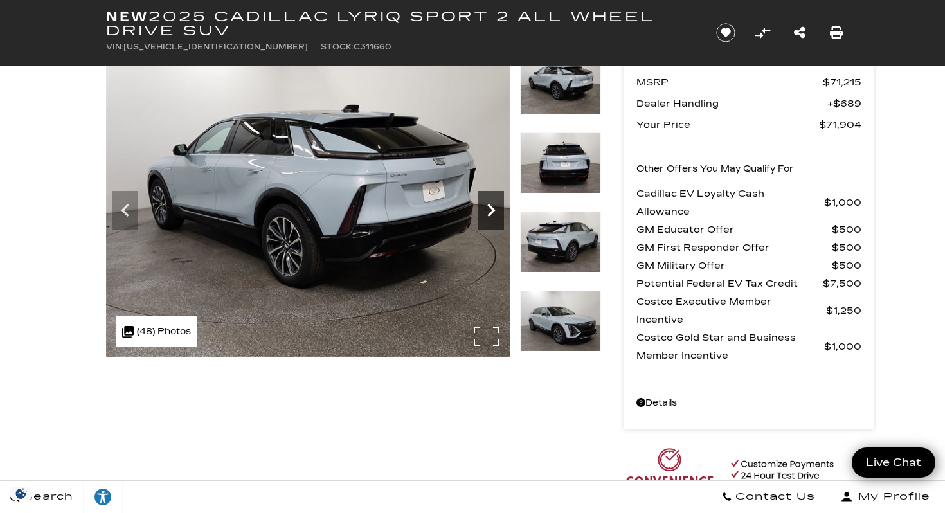
click at [488, 215] on icon "Next" at bounding box center [491, 210] width 8 height 13
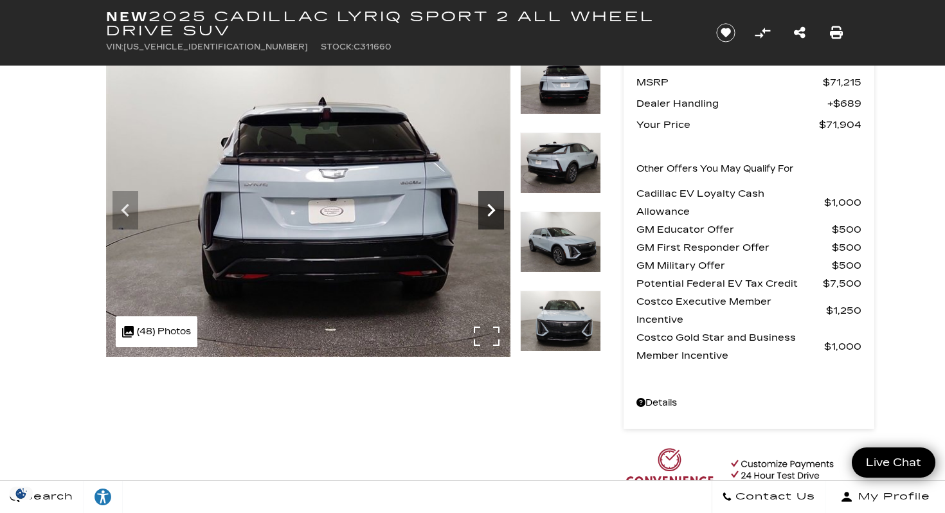
click at [490, 211] on icon "Next" at bounding box center [491, 210] width 26 height 26
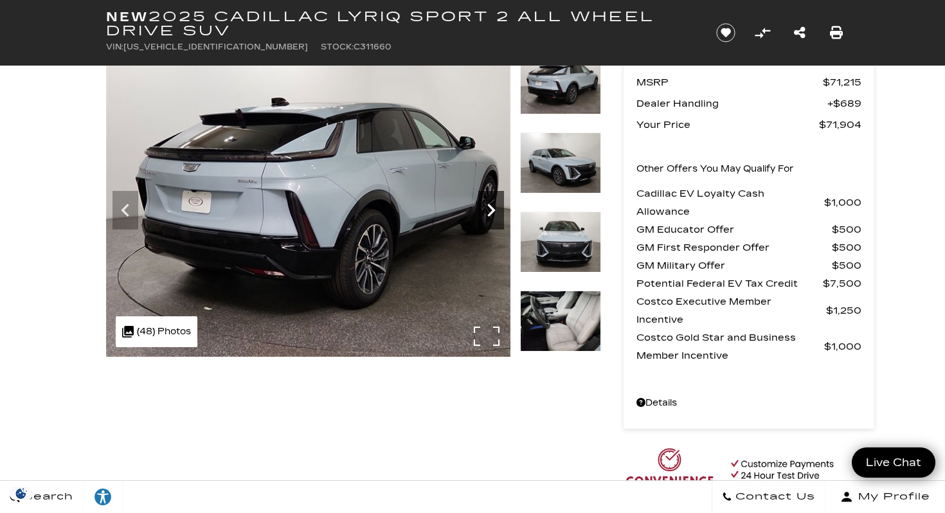
click at [490, 211] on icon "Next" at bounding box center [491, 210] width 26 height 26
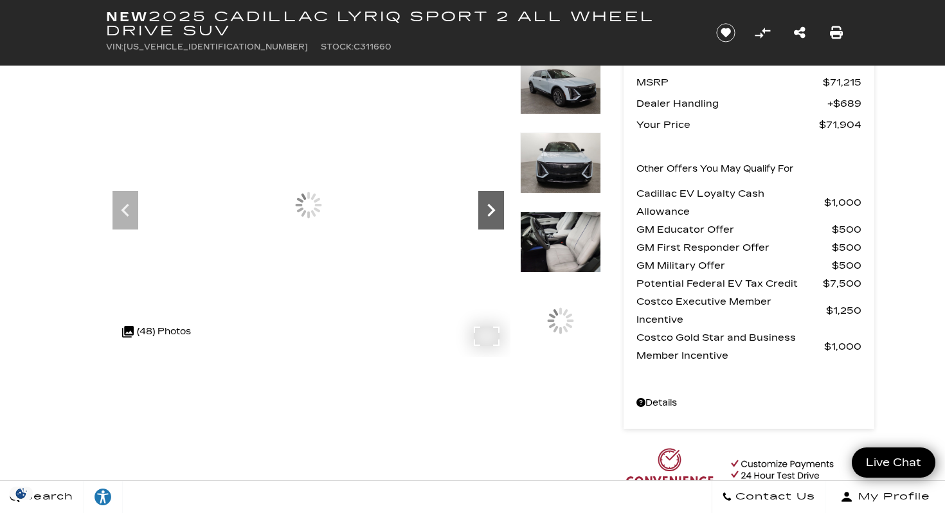
click at [490, 211] on icon "Next" at bounding box center [491, 210] width 26 height 26
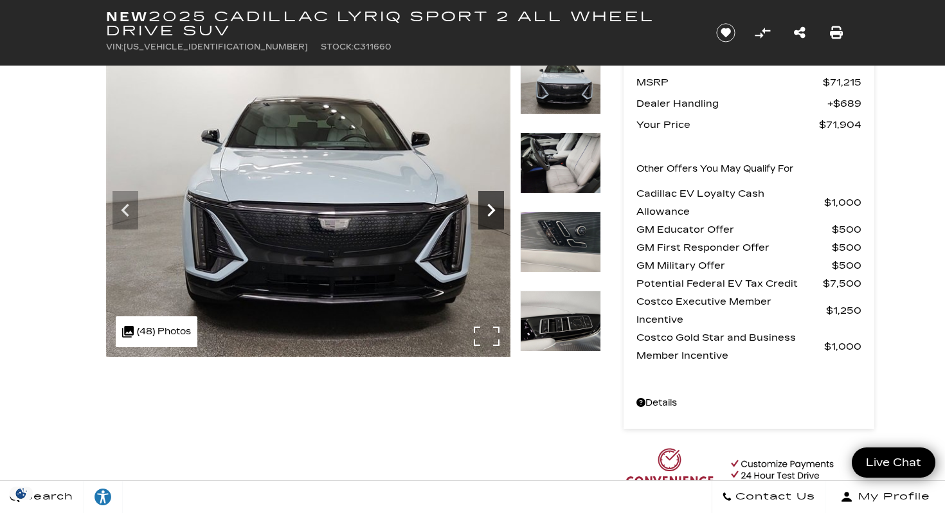
click at [490, 211] on icon "Next" at bounding box center [491, 210] width 26 height 26
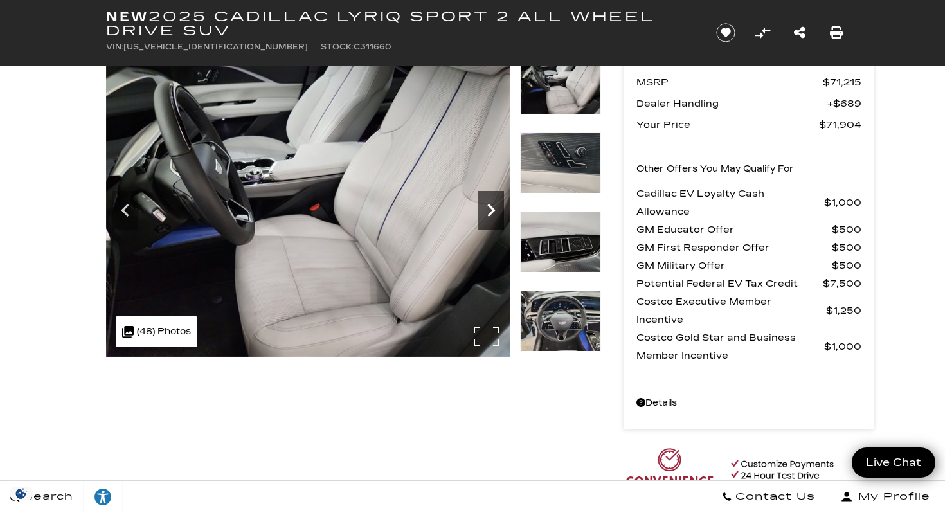
click at [490, 211] on icon "Next" at bounding box center [491, 210] width 26 height 26
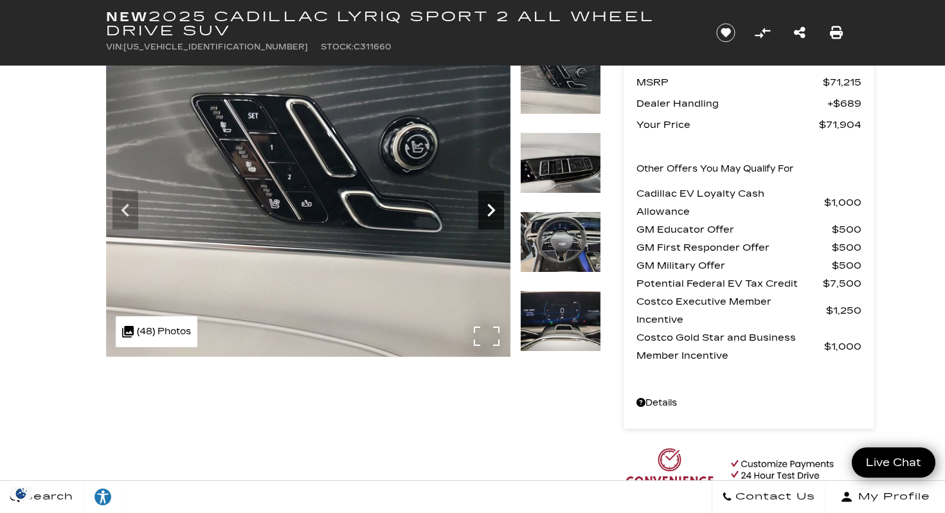
click at [490, 211] on icon "Next" at bounding box center [491, 210] width 26 height 26
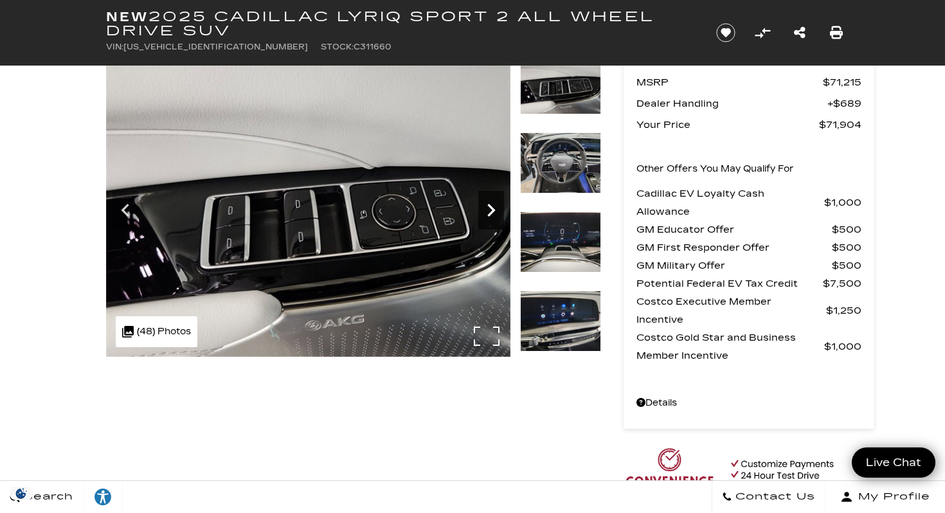
click at [490, 211] on icon "Next" at bounding box center [491, 210] width 26 height 26
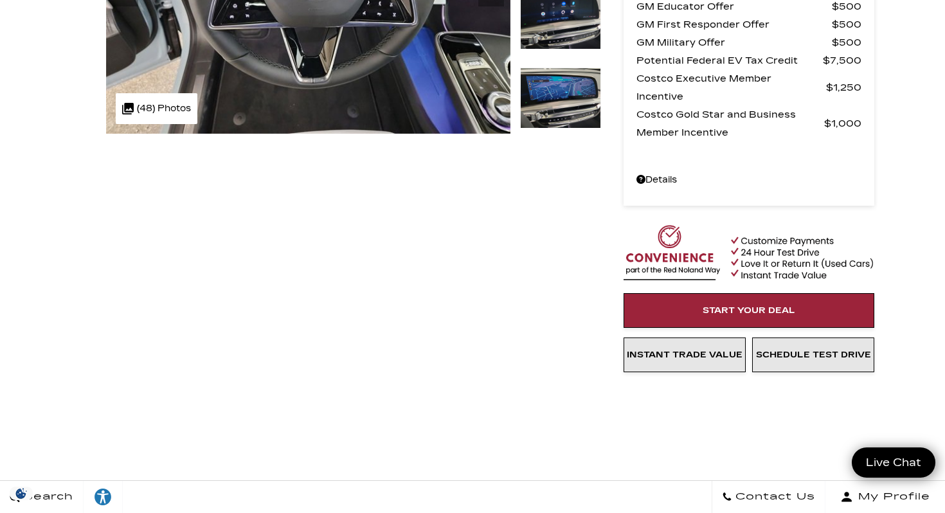
scroll to position [0, 0]
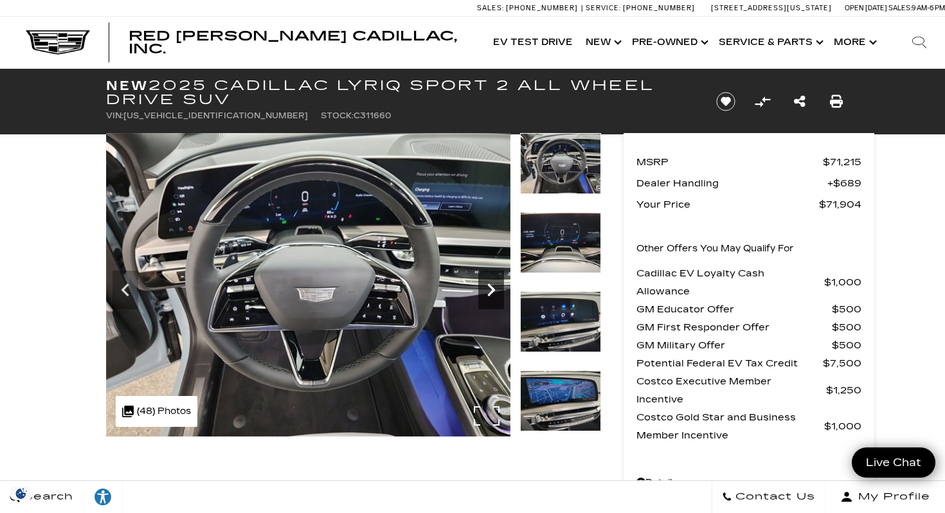
click at [490, 283] on icon "Next" at bounding box center [491, 290] width 26 height 26
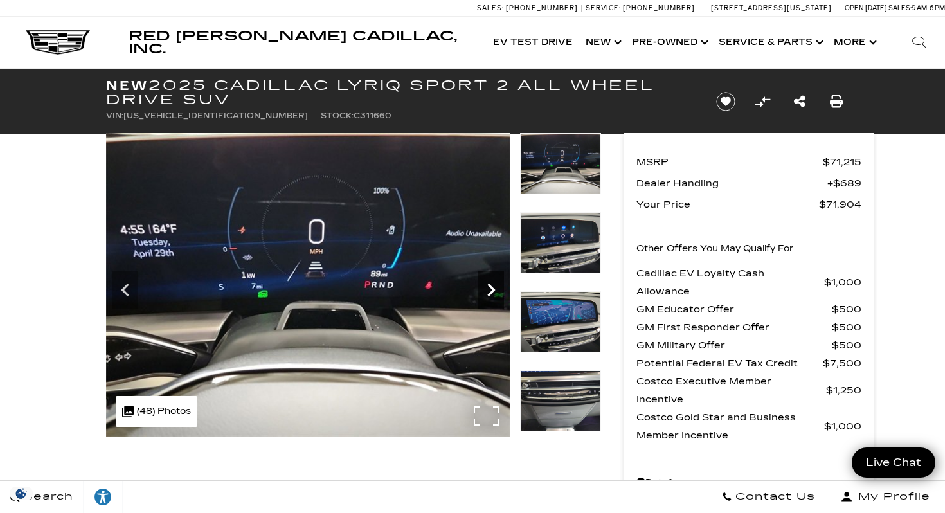
click at [490, 283] on icon "Next" at bounding box center [491, 290] width 26 height 26
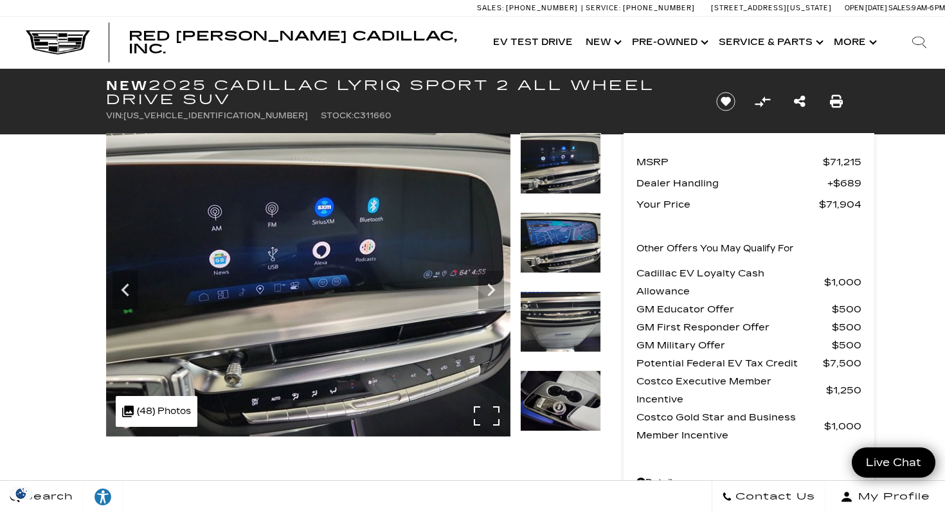
click at [342, 272] on img at bounding box center [308, 284] width 404 height 303
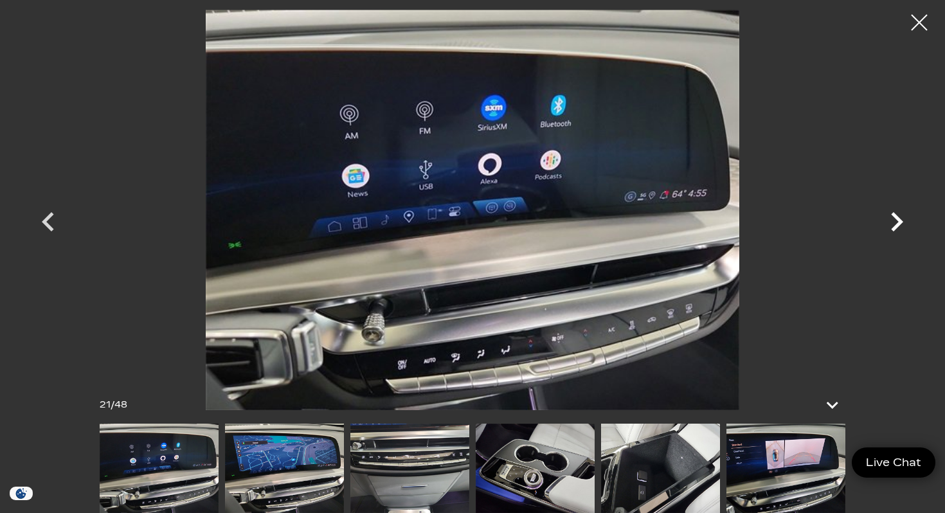
click at [891, 223] on icon "Next" at bounding box center [896, 221] width 39 height 39
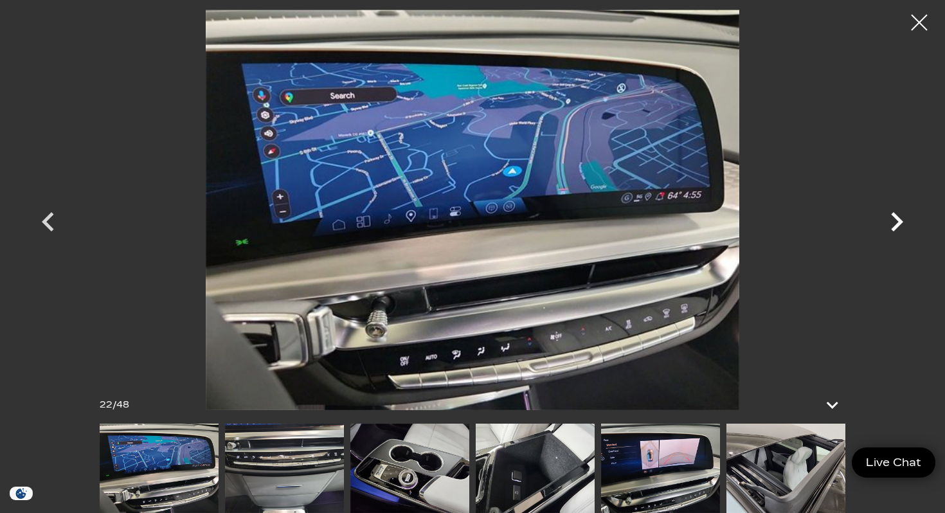
click at [891, 223] on icon "Next" at bounding box center [896, 221] width 39 height 39
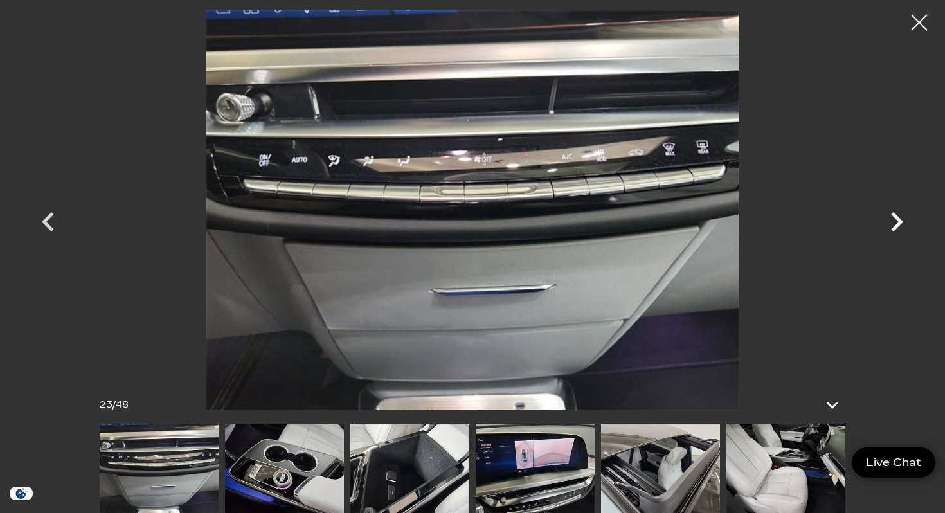
click at [891, 223] on icon "Next" at bounding box center [896, 221] width 39 height 39
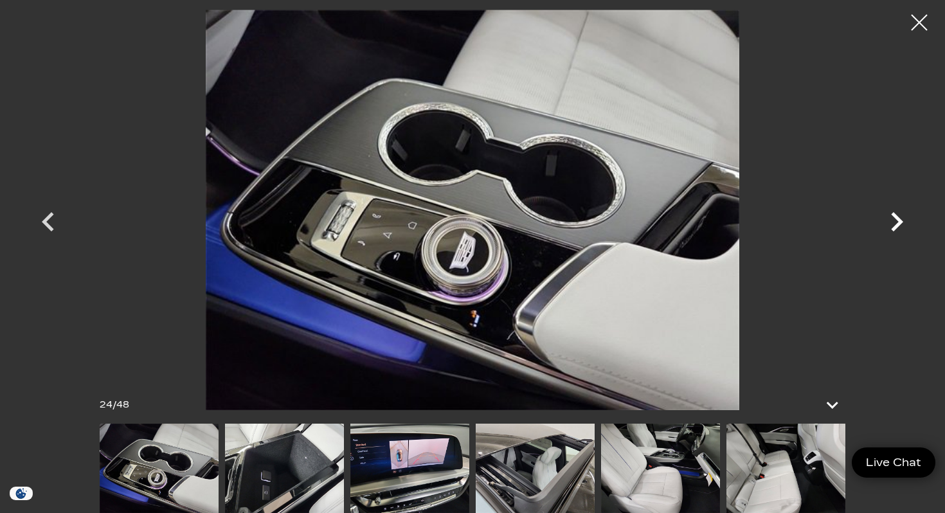
click at [891, 223] on icon "Next" at bounding box center [896, 221] width 39 height 39
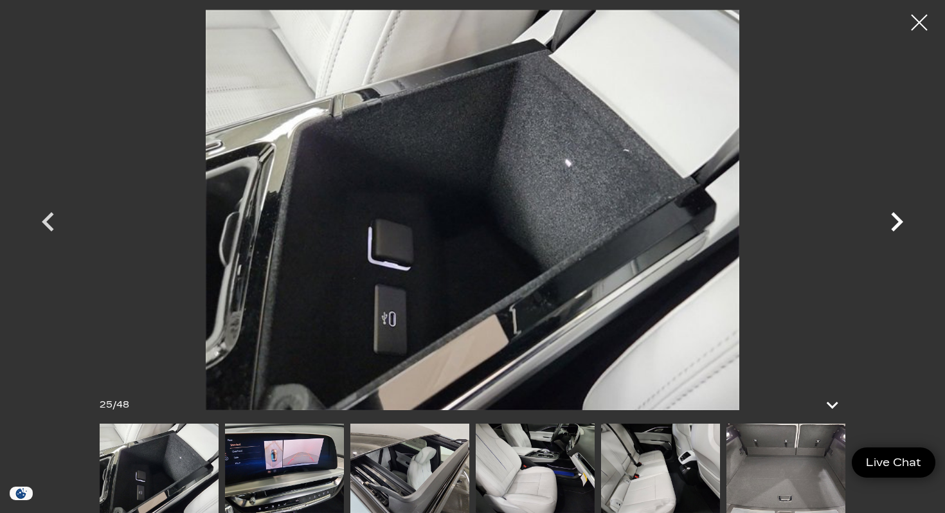
click at [891, 223] on icon "Next" at bounding box center [896, 221] width 39 height 39
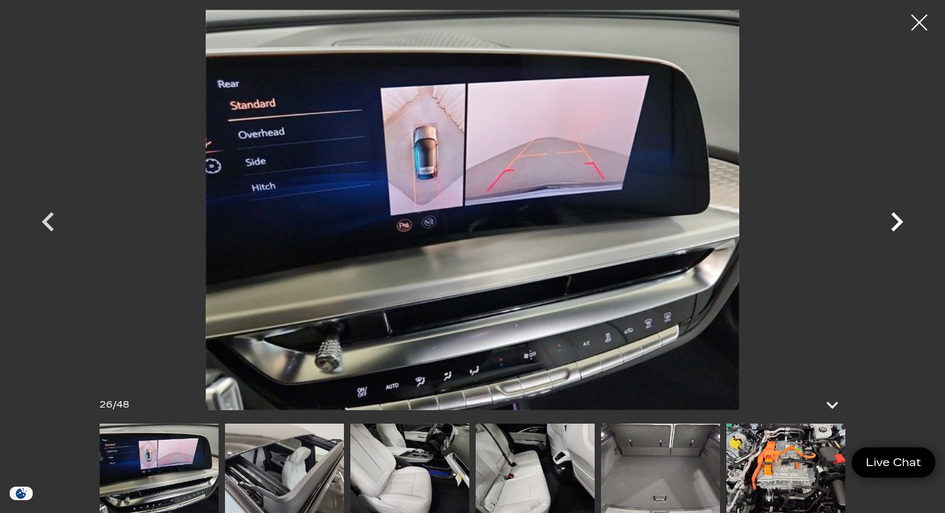
click at [891, 223] on icon "Next" at bounding box center [896, 221] width 39 height 39
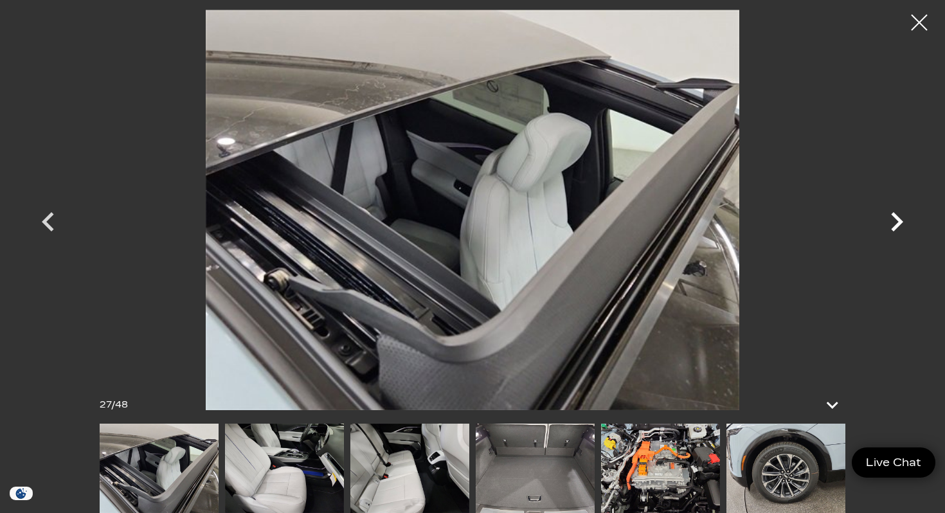
click at [891, 223] on icon "Next" at bounding box center [896, 221] width 39 height 39
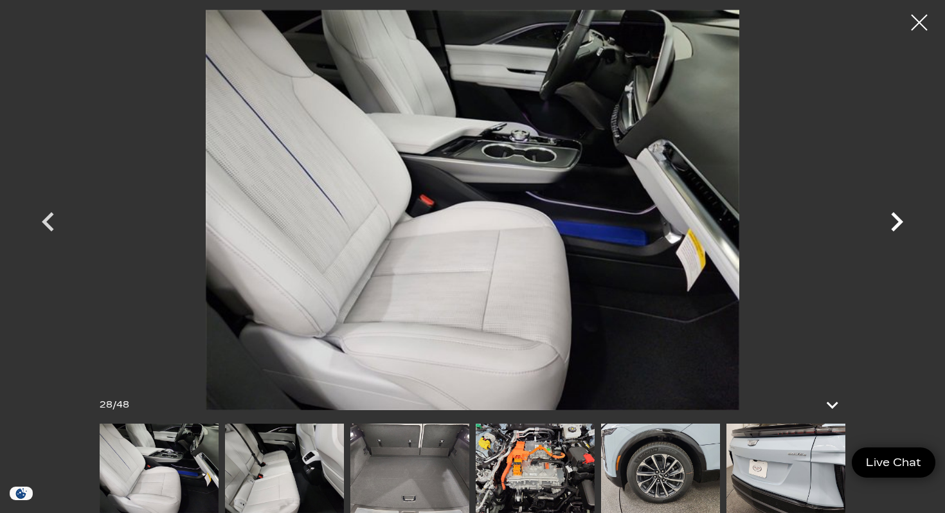
click at [891, 223] on icon "Next" at bounding box center [896, 221] width 39 height 39
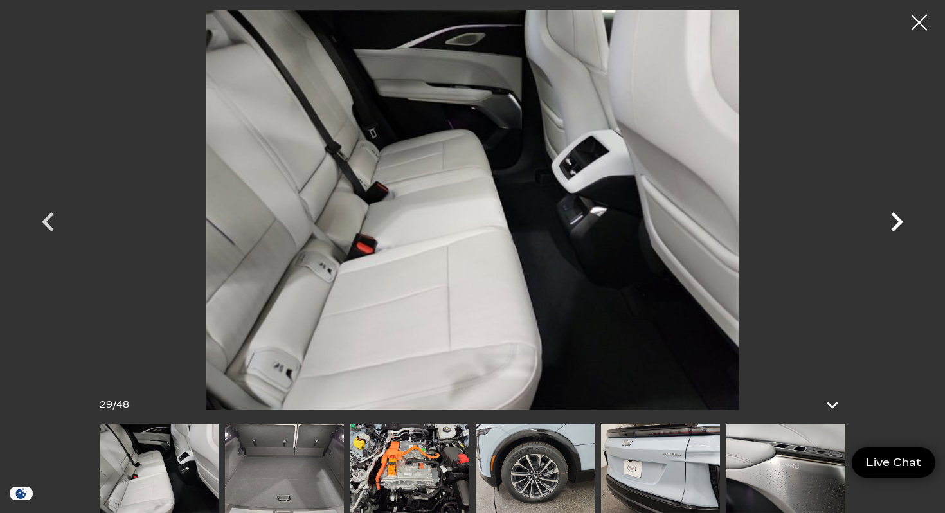
click at [892, 223] on icon "Next" at bounding box center [896, 221] width 39 height 39
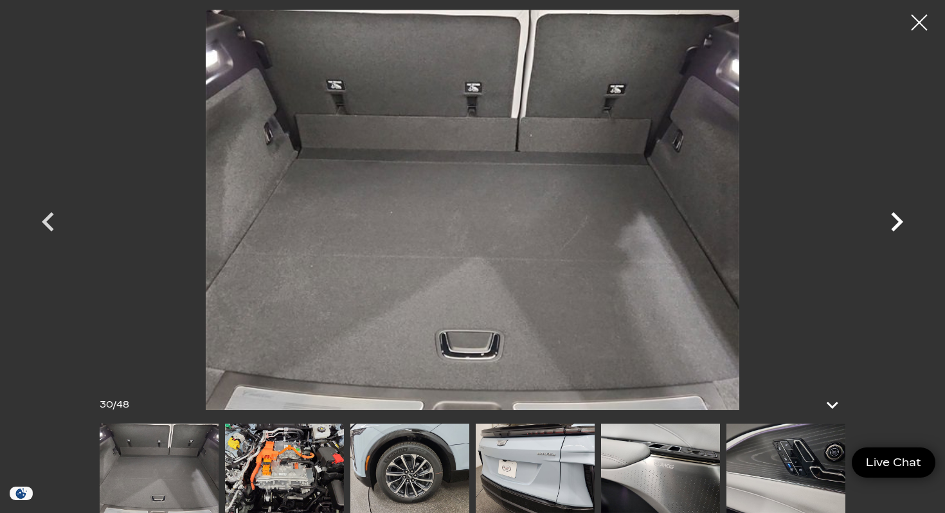
click at [892, 223] on icon "Next" at bounding box center [896, 221] width 39 height 39
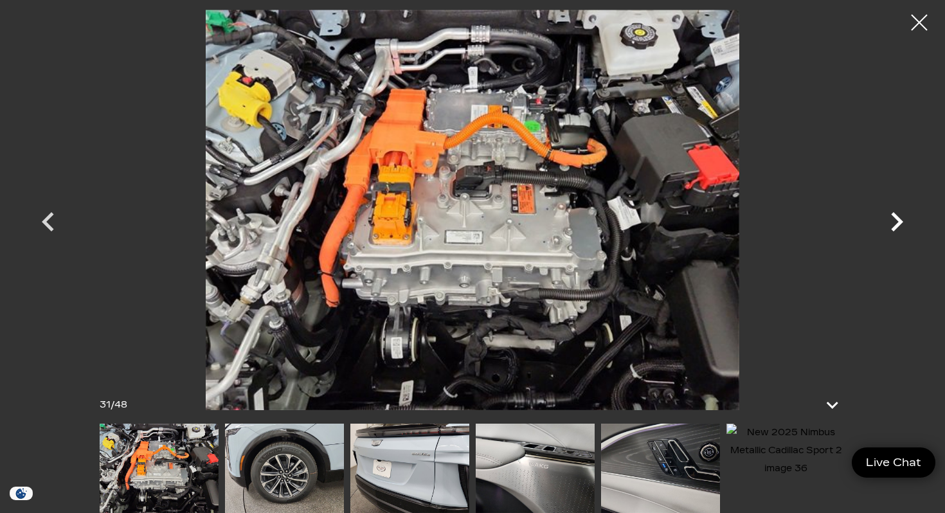
click at [892, 223] on icon "Next" at bounding box center [896, 221] width 39 height 39
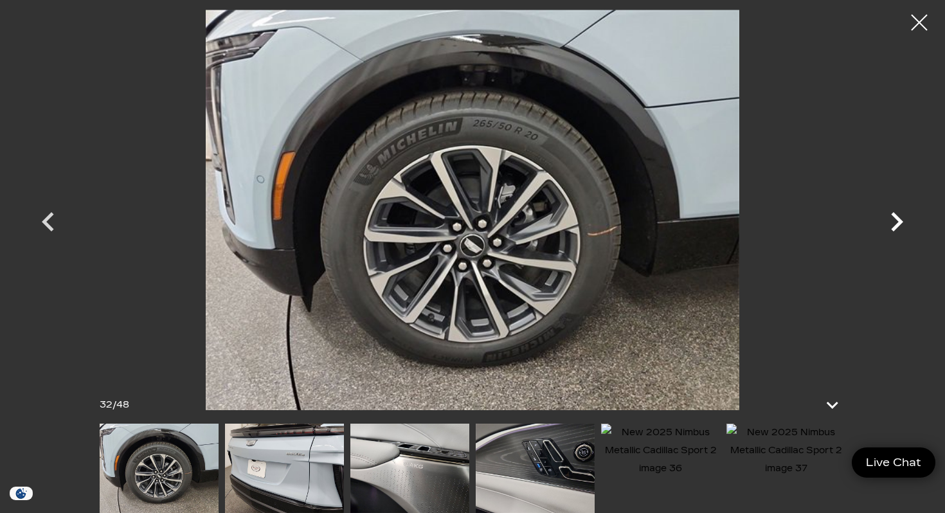
click at [892, 223] on icon "Next" at bounding box center [896, 221] width 39 height 39
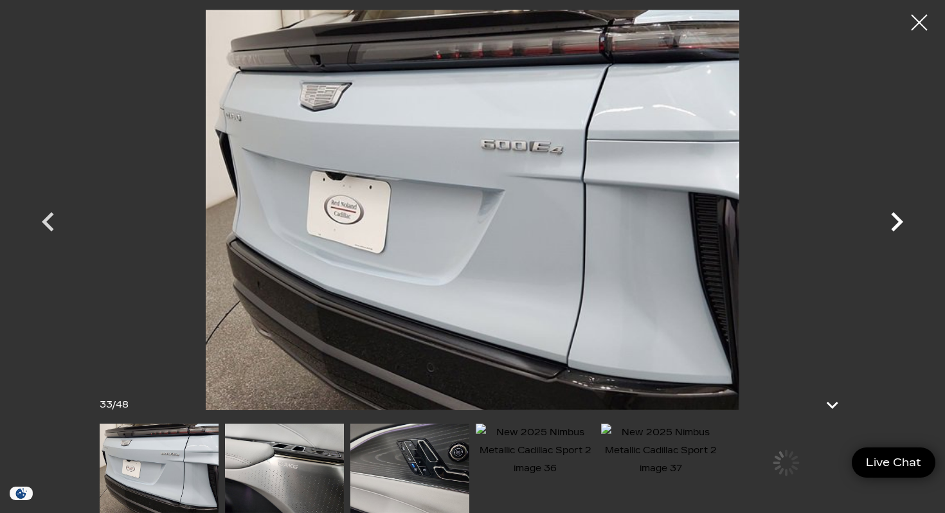
click at [892, 223] on icon "Next" at bounding box center [896, 221] width 39 height 39
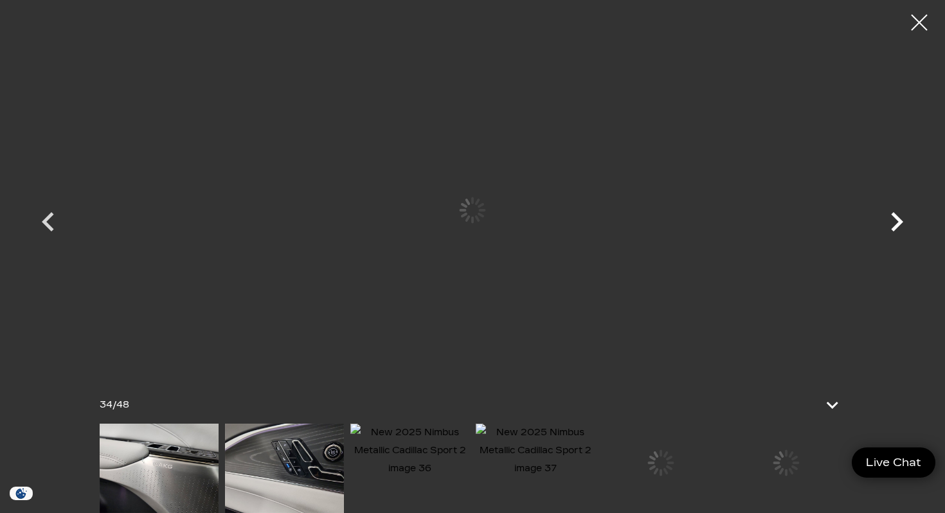
click at [892, 223] on icon "Next" at bounding box center [896, 221] width 39 height 39
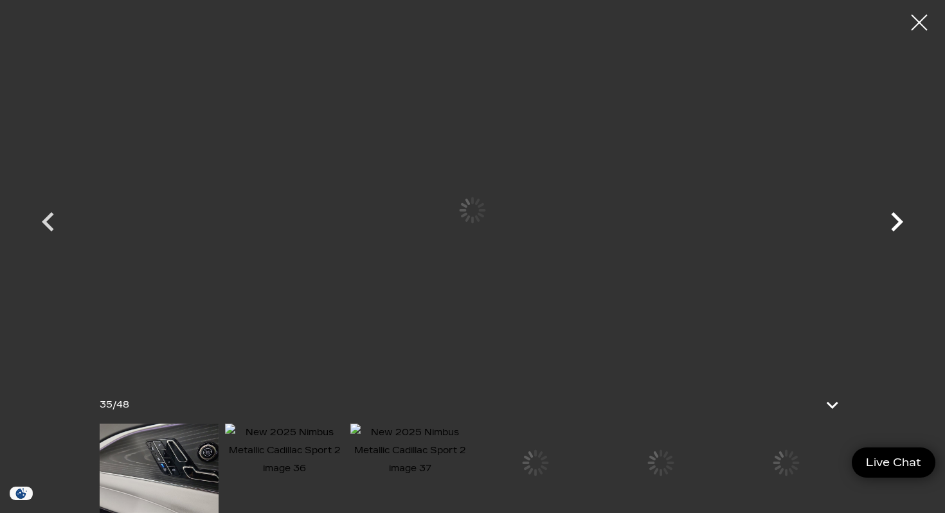
click at [892, 223] on icon "Next" at bounding box center [896, 221] width 39 height 39
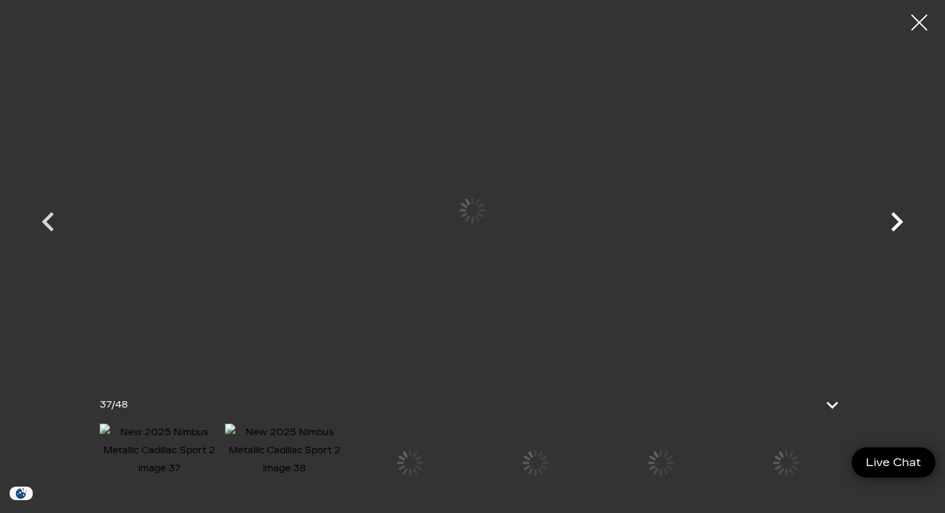
click at [892, 223] on icon "Next" at bounding box center [896, 221] width 39 height 39
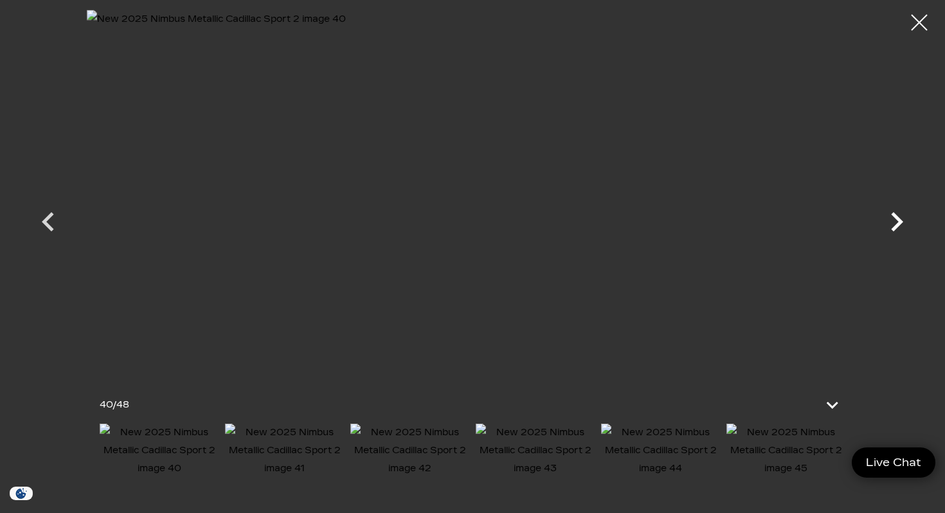
click at [892, 223] on icon "Next" at bounding box center [896, 221] width 39 height 39
click at [893, 220] on icon "Next" at bounding box center [896, 221] width 39 height 39
click at [898, 216] on icon "Next" at bounding box center [896, 221] width 39 height 39
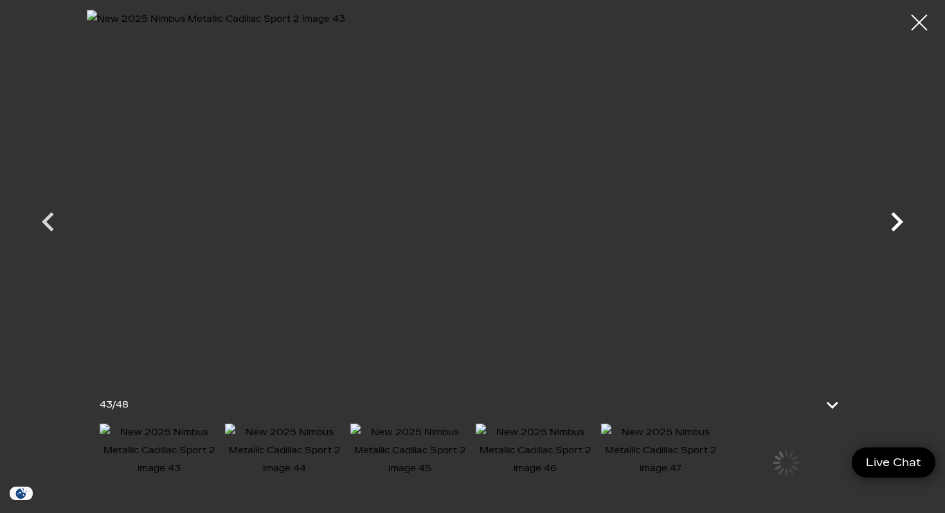
click at [898, 216] on icon "Next" at bounding box center [896, 221] width 39 height 39
click at [898, 214] on icon "Next" at bounding box center [896, 221] width 39 height 39
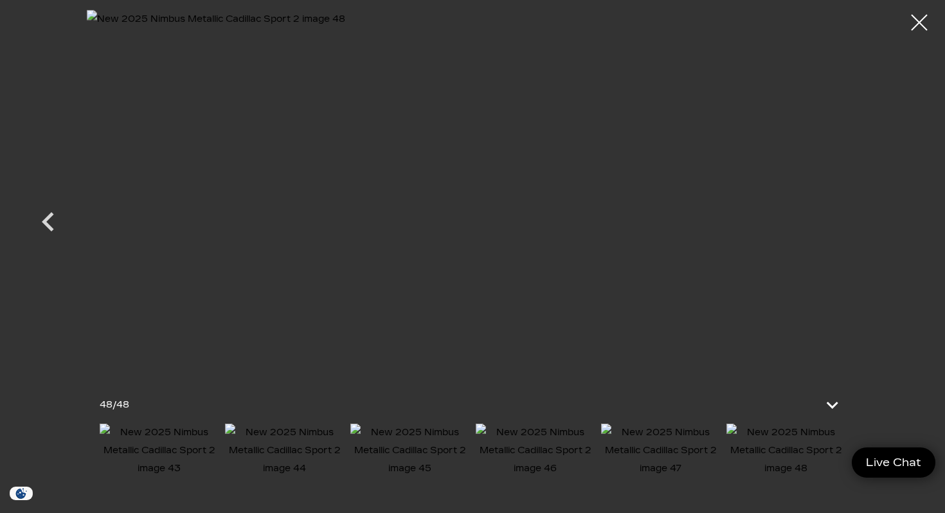
click at [898, 214] on div at bounding box center [472, 210] width 900 height 400
click at [919, 20] on div at bounding box center [919, 23] width 34 height 34
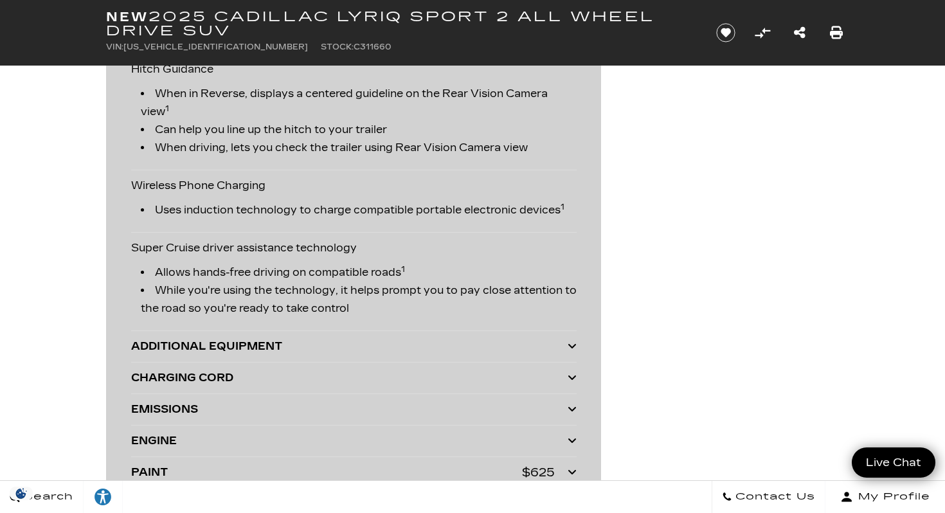
scroll to position [3317, 0]
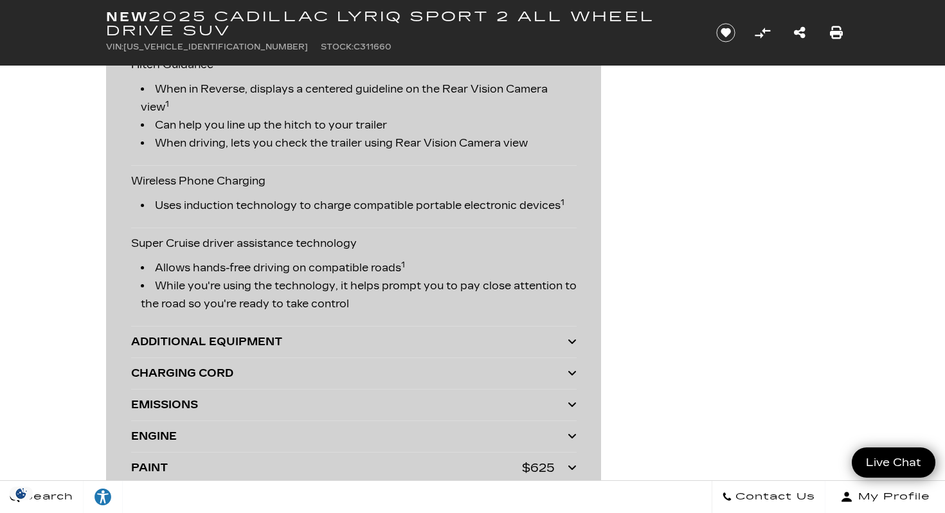
click at [402, 337] on div "ADDITIONAL EQUIPMENT" at bounding box center [349, 342] width 436 height 18
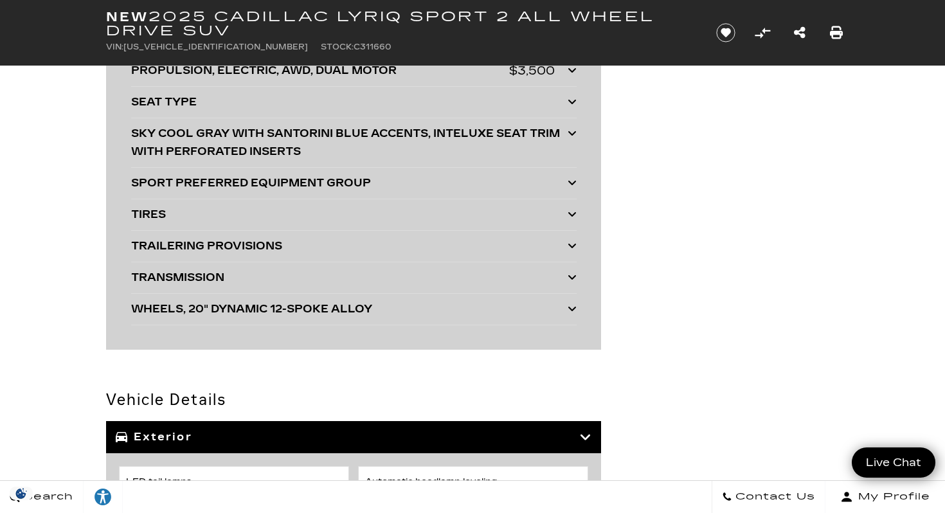
scroll to position [3877, 0]
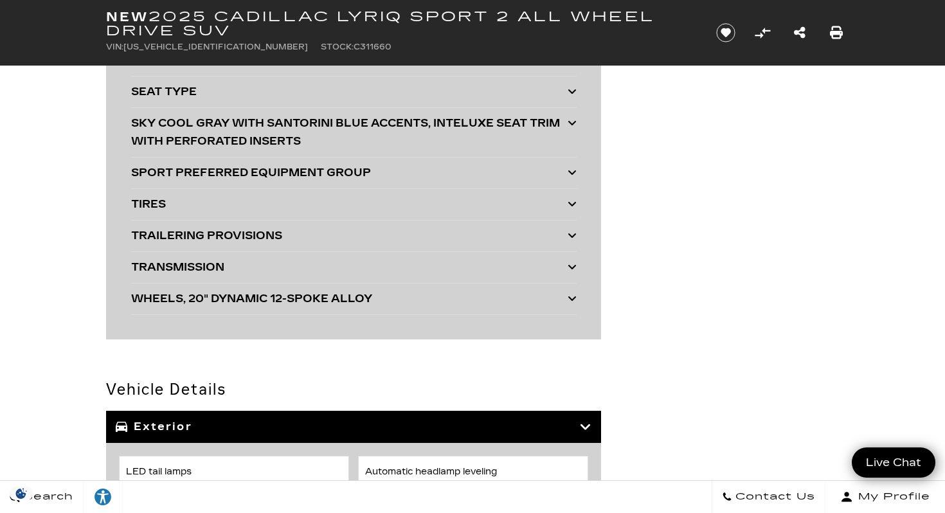
click at [408, 205] on div "TIRES" at bounding box center [349, 204] width 436 height 18
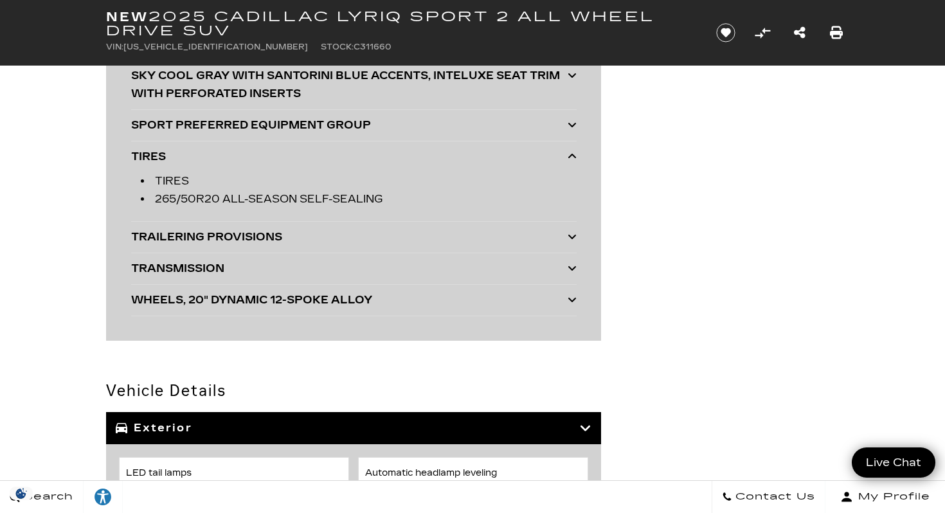
scroll to position [3929, 0]
